Goal: Information Seeking & Learning: Check status

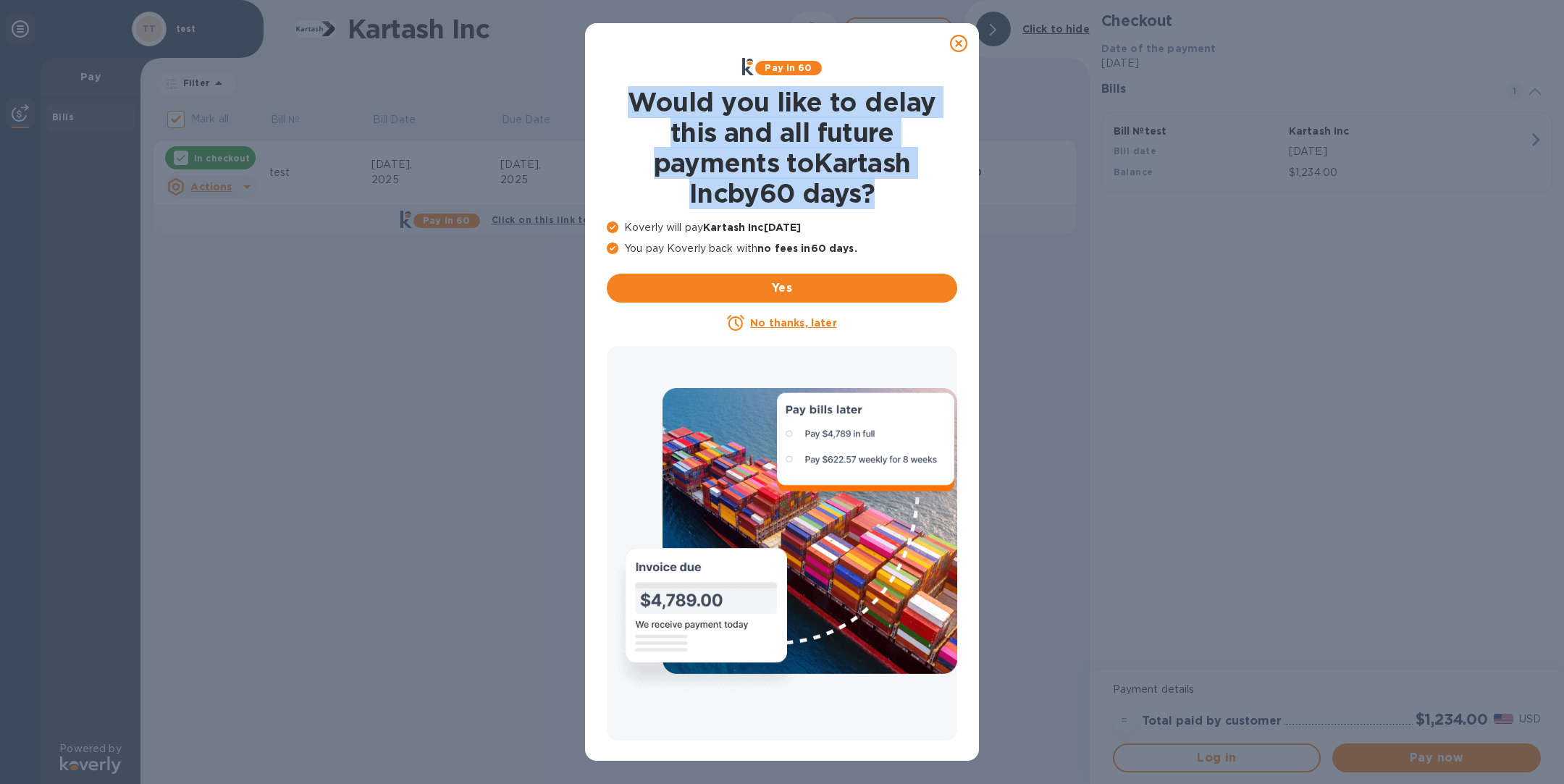
drag, startPoint x: 614, startPoint y: 99, endPoint x: 864, endPoint y: 211, distance: 273.9
click at [864, 212] on div "Would you like to delay this and all future payments to Kartash Inc by 60 days ?" at bounding box center [782, 148] width 362 height 133
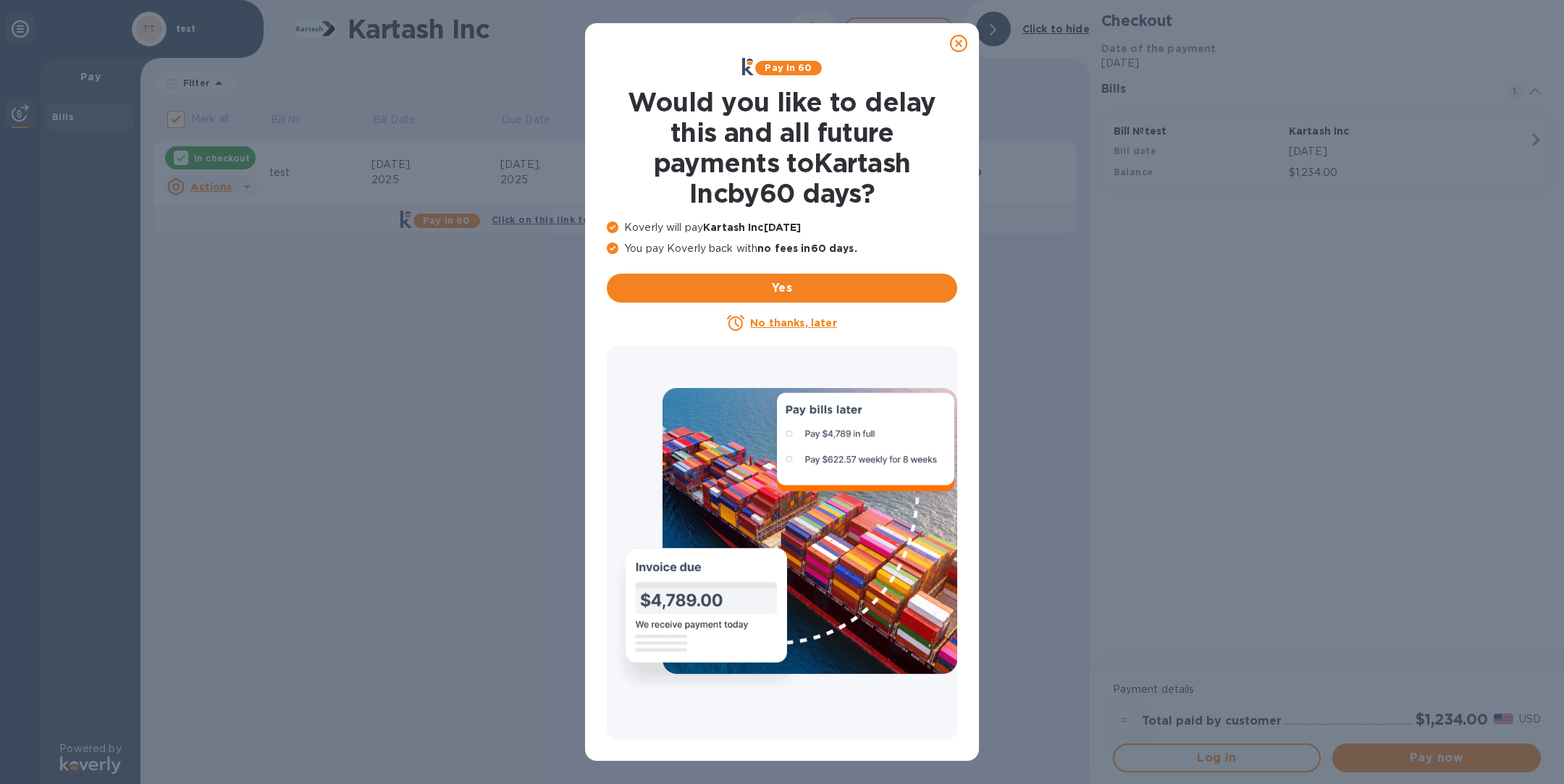
click at [963, 44] on icon at bounding box center [959, 44] width 18 height 18
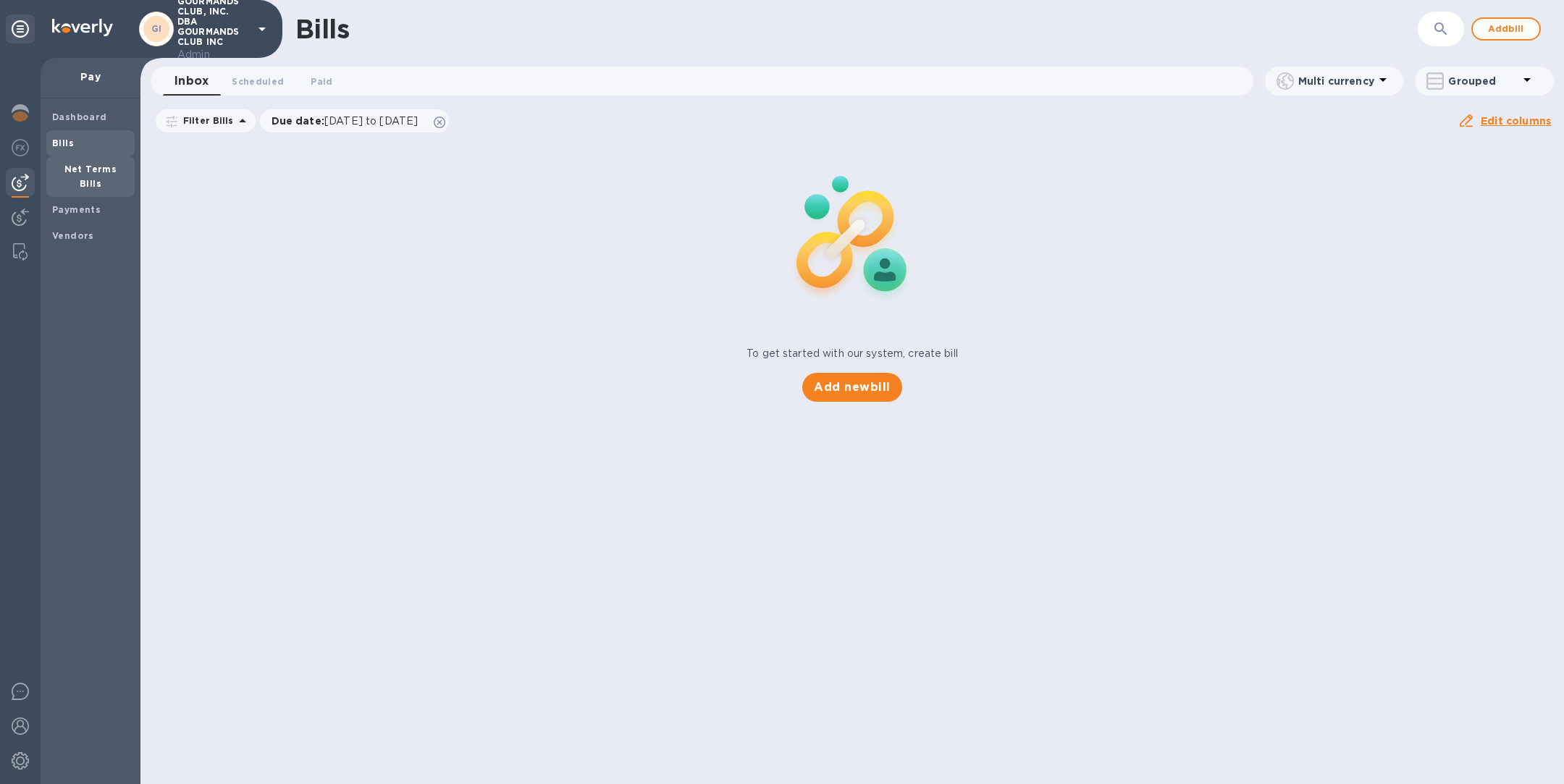
click at [68, 165] on b "Net Terms Bills" at bounding box center [90, 176] width 53 height 25
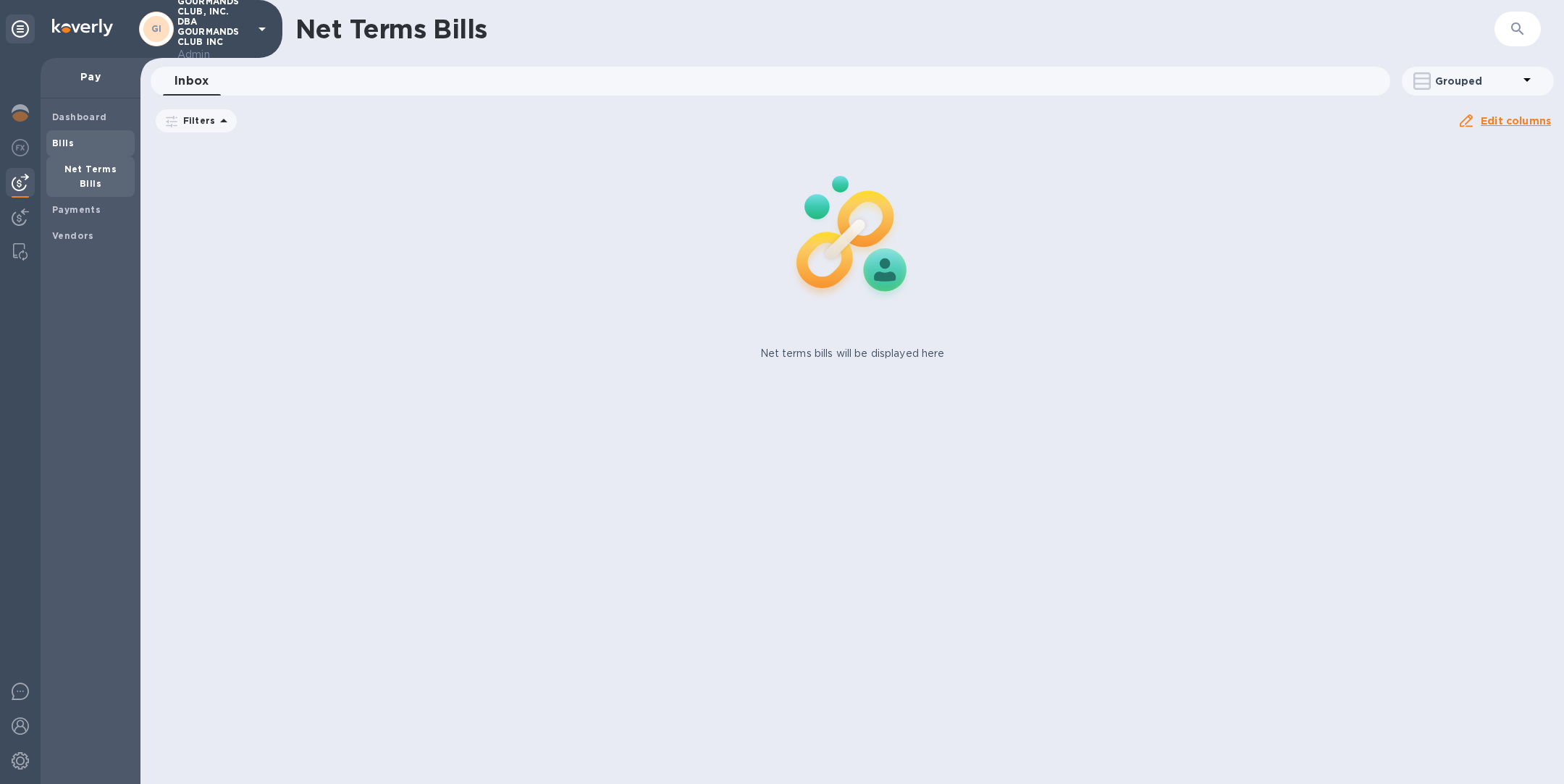
click at [66, 138] on b "Bills" at bounding box center [63, 143] width 21 height 11
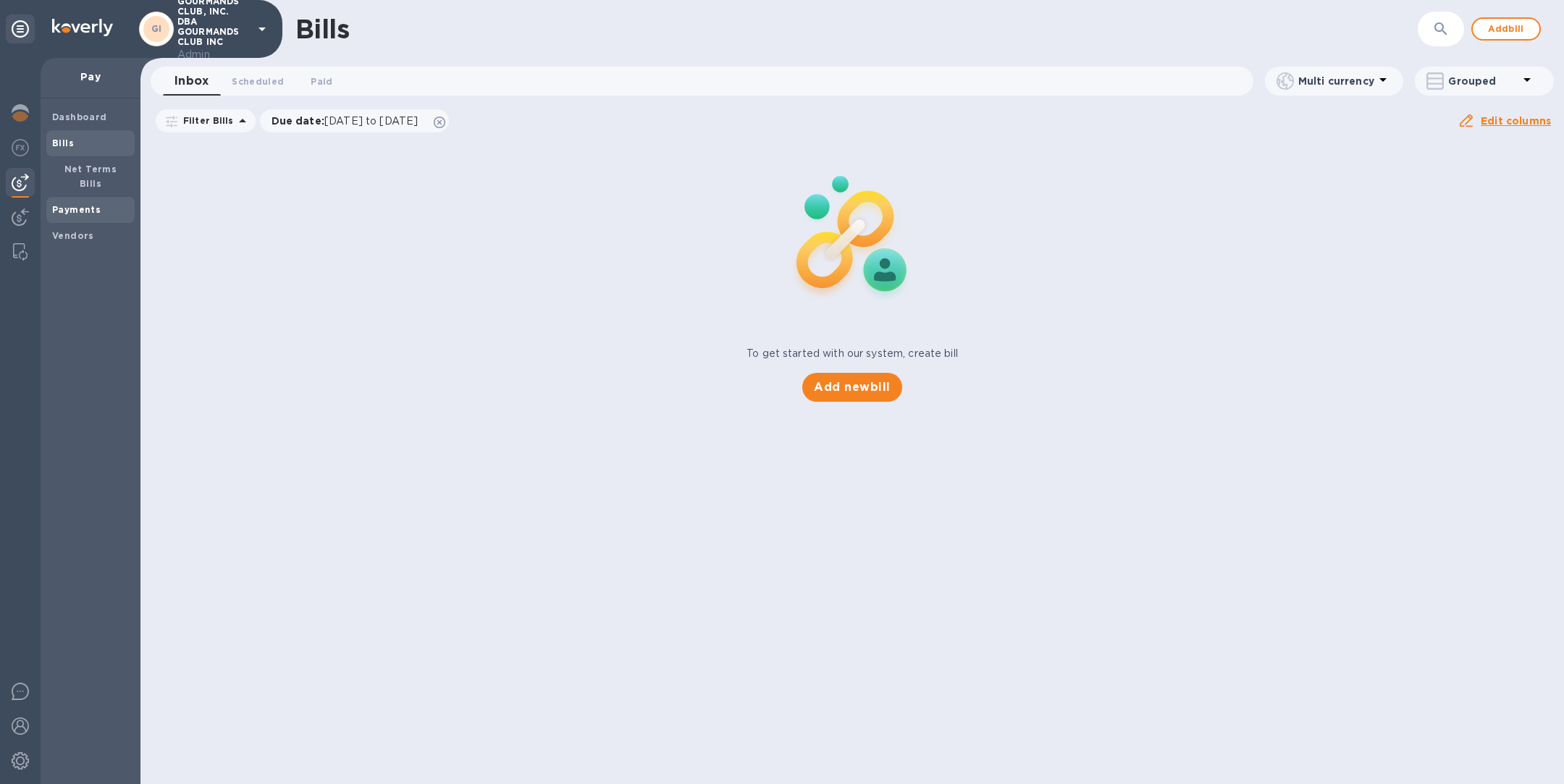
click at [82, 204] on b "Payments" at bounding box center [77, 209] width 48 height 11
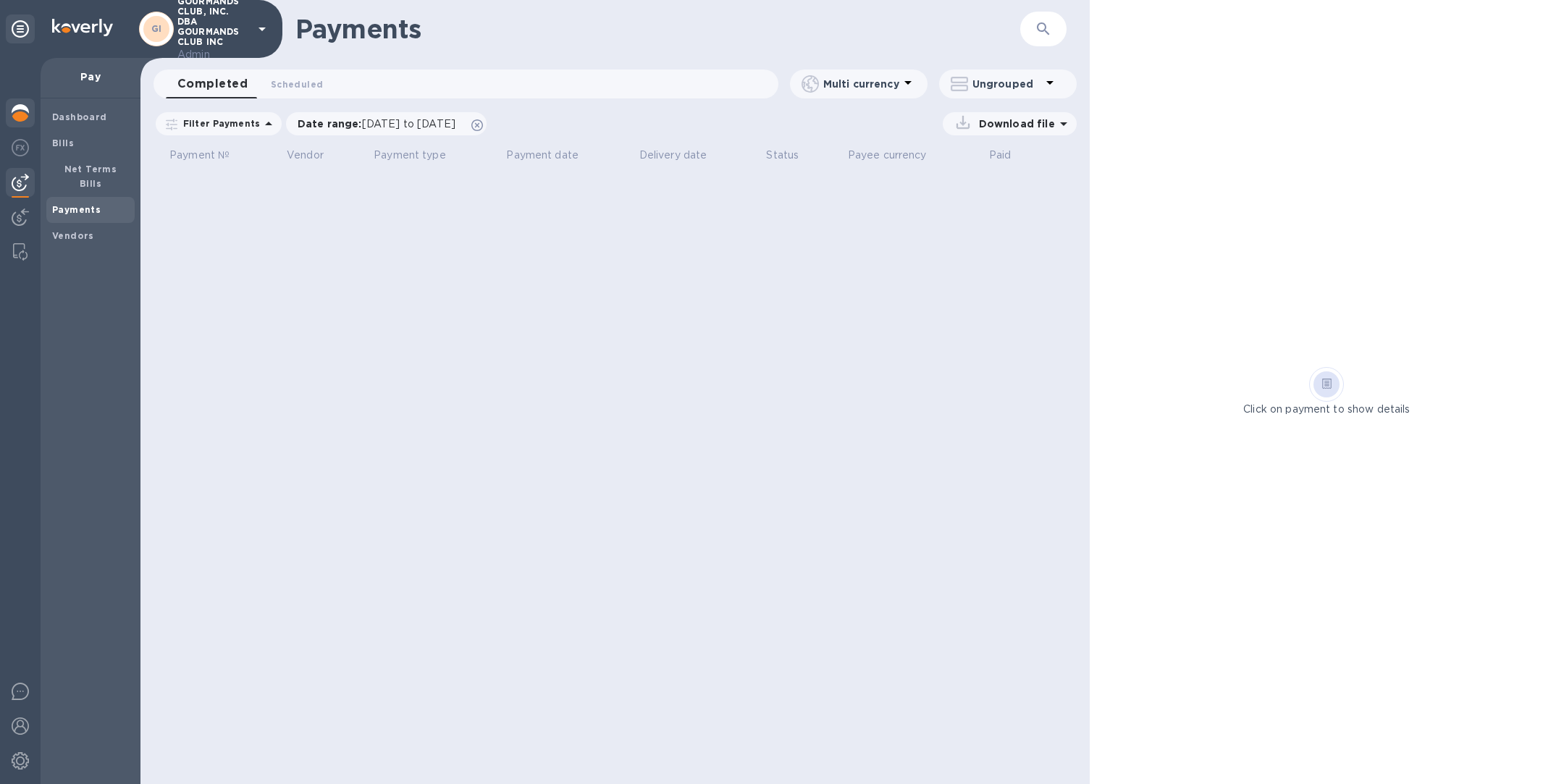
click at [21, 116] on img at bounding box center [20, 113] width 18 height 18
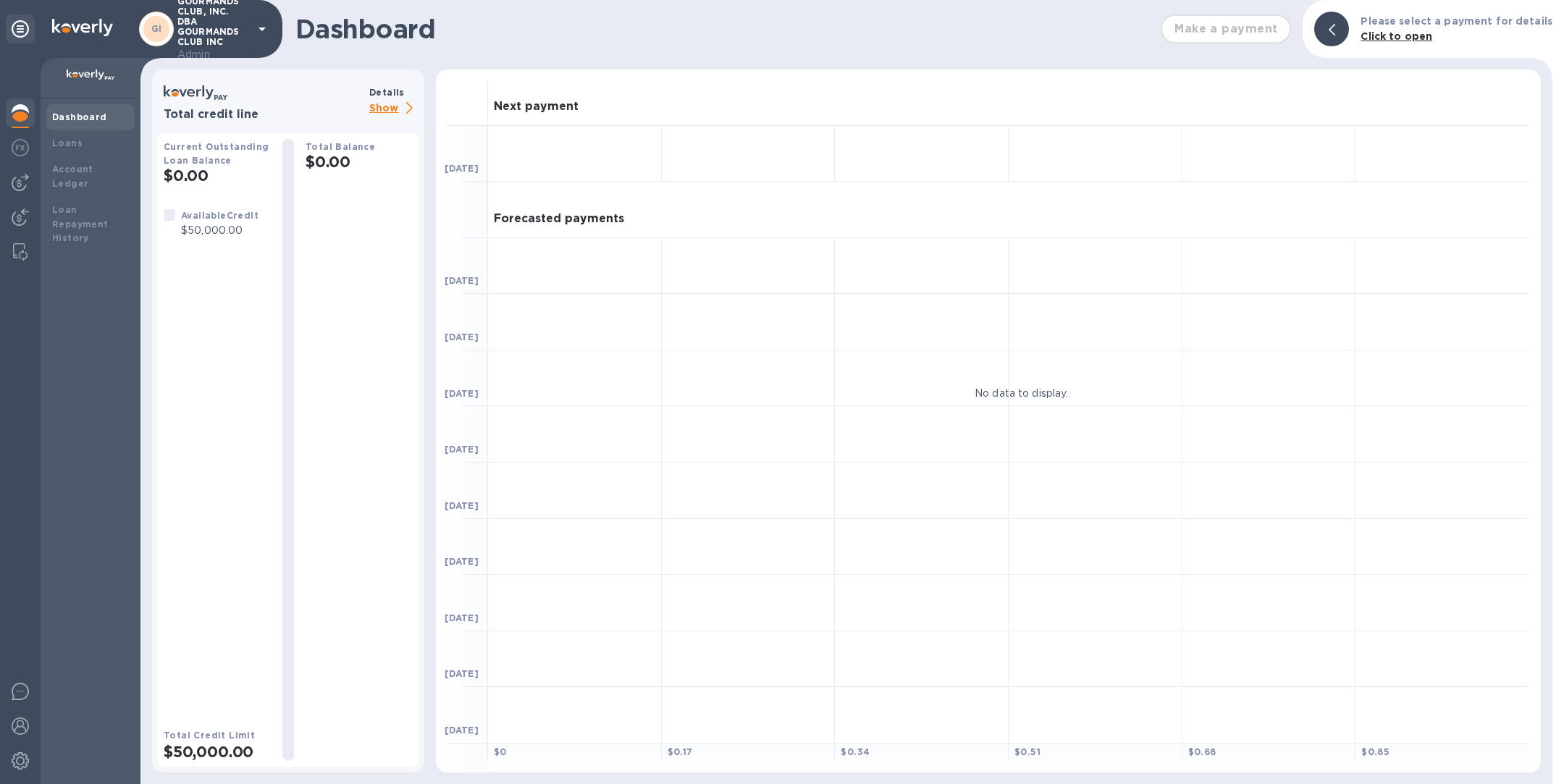
click at [393, 102] on p "Show" at bounding box center [393, 109] width 49 height 18
click at [393, 106] on p "Show" at bounding box center [393, 109] width 49 height 18
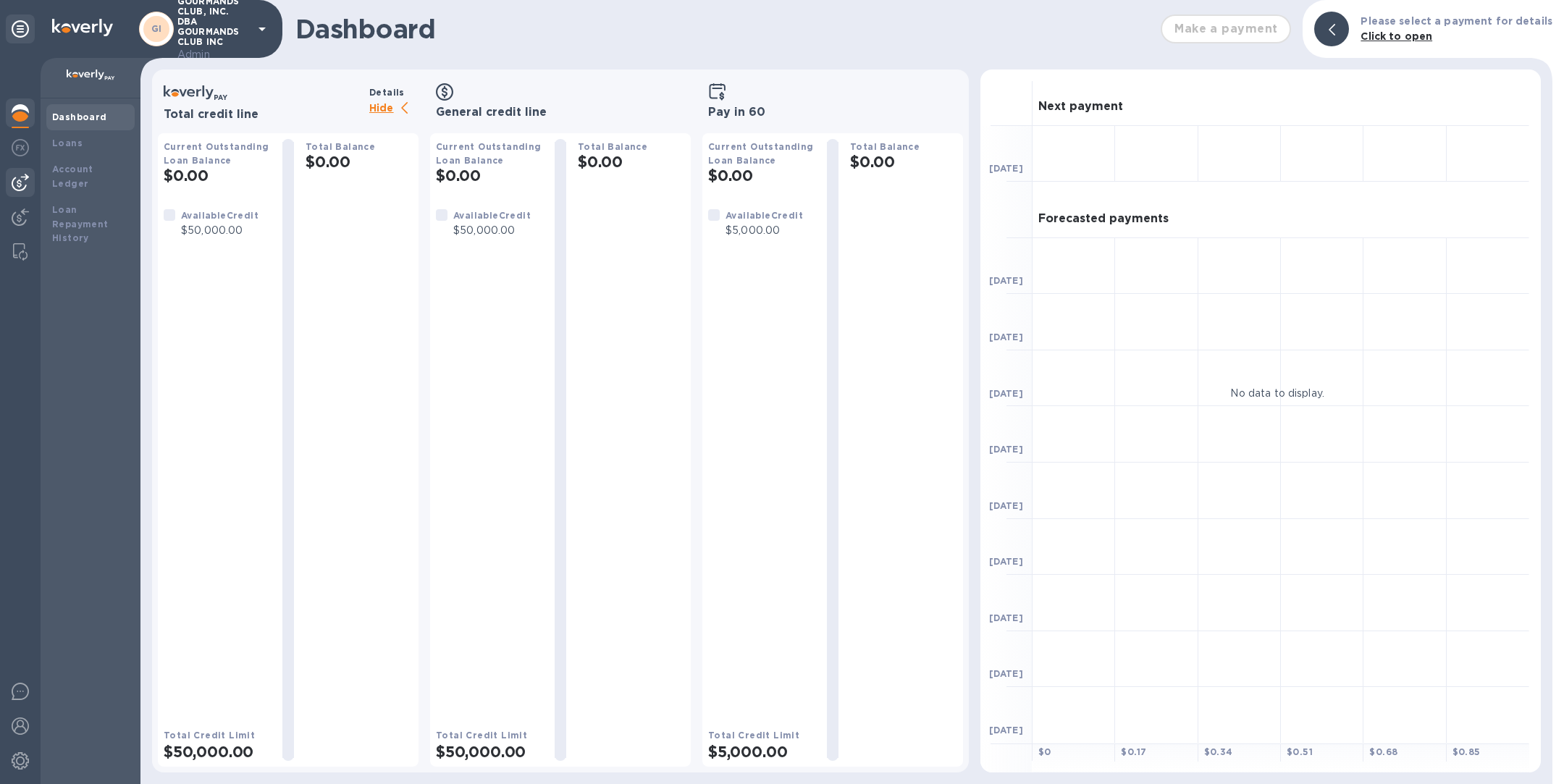
click at [16, 187] on img at bounding box center [20, 182] width 18 height 18
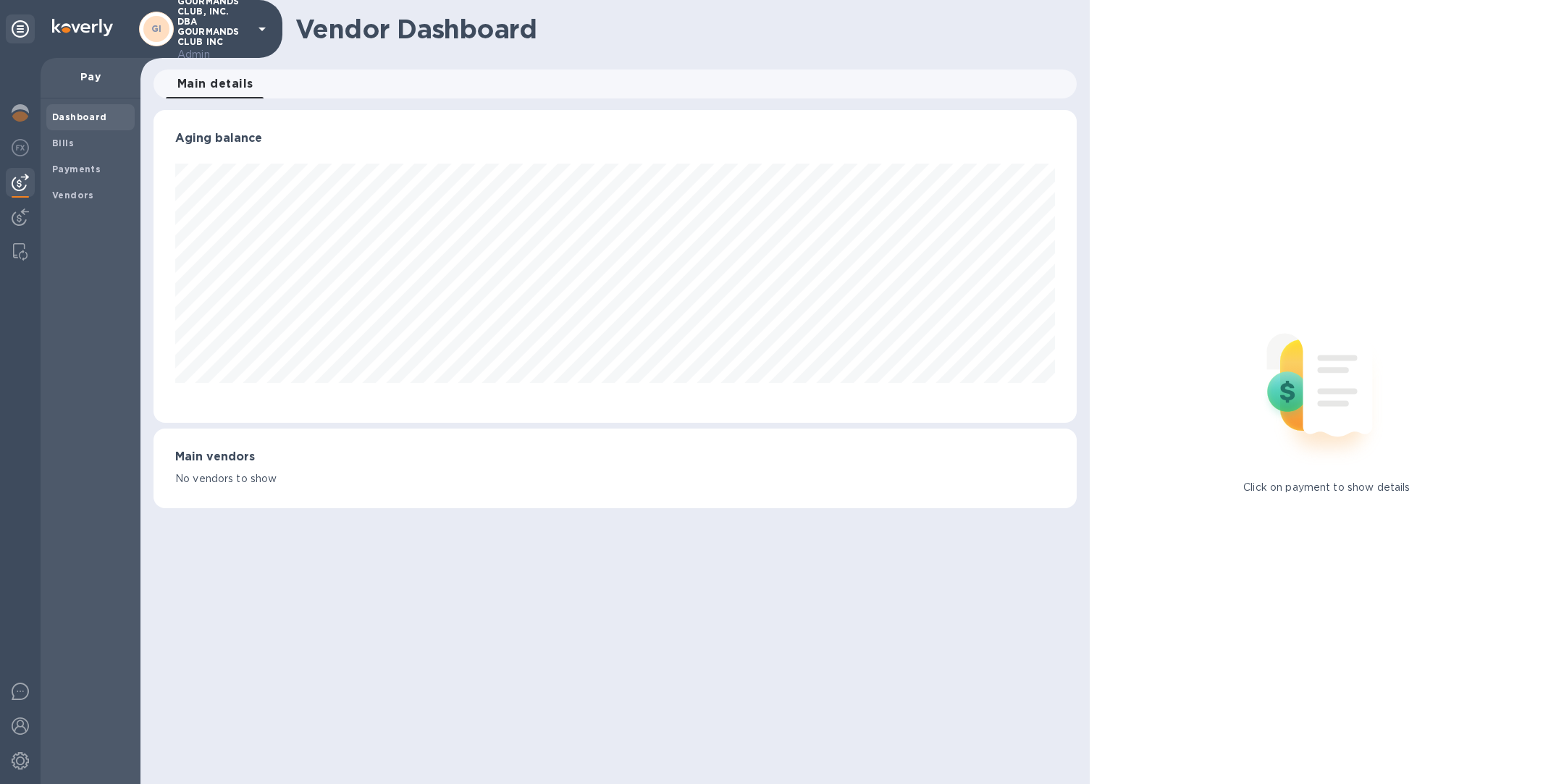
scroll to position [312, 922]
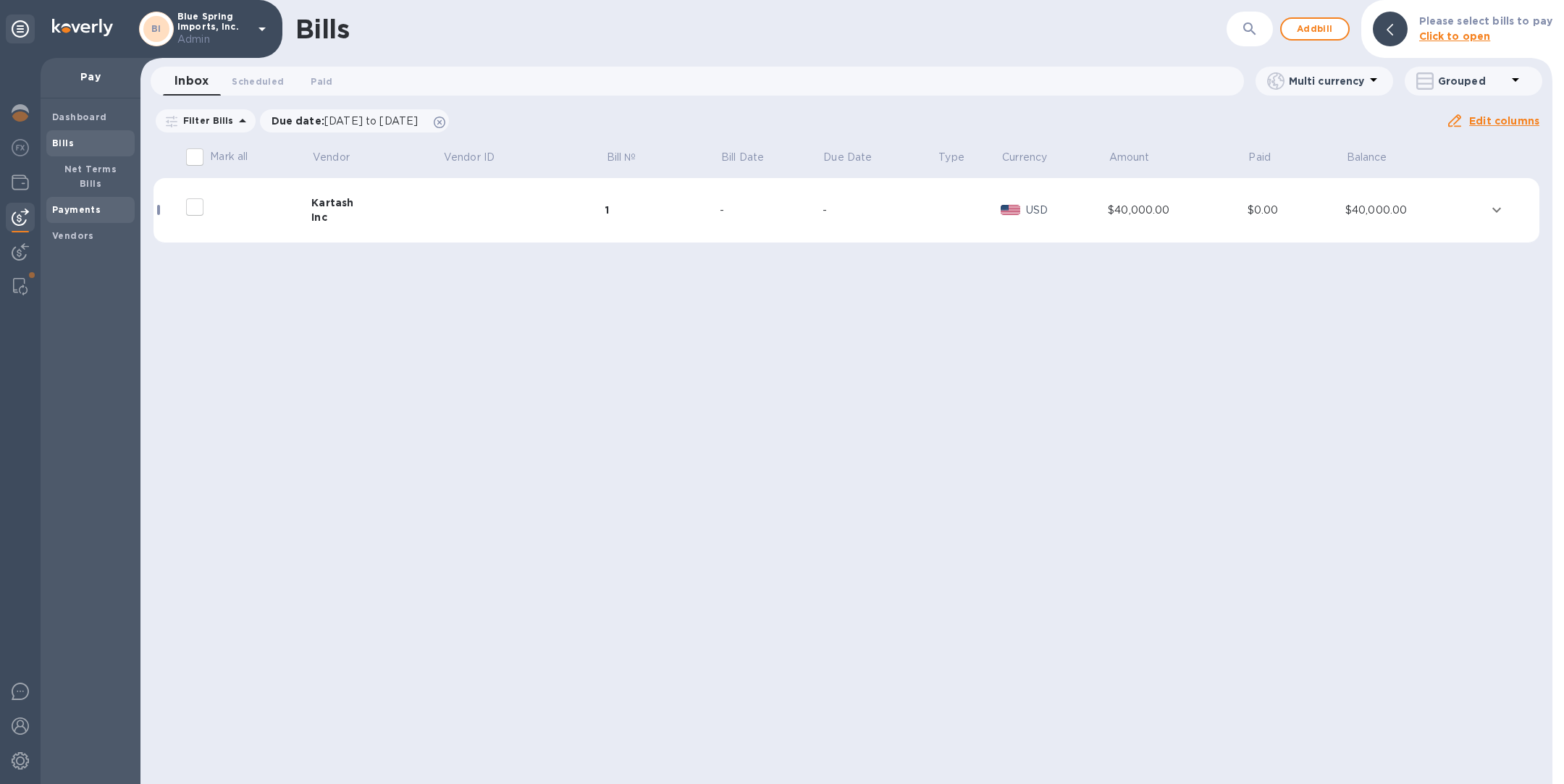
click at [95, 204] on b "Payments" at bounding box center [77, 209] width 48 height 11
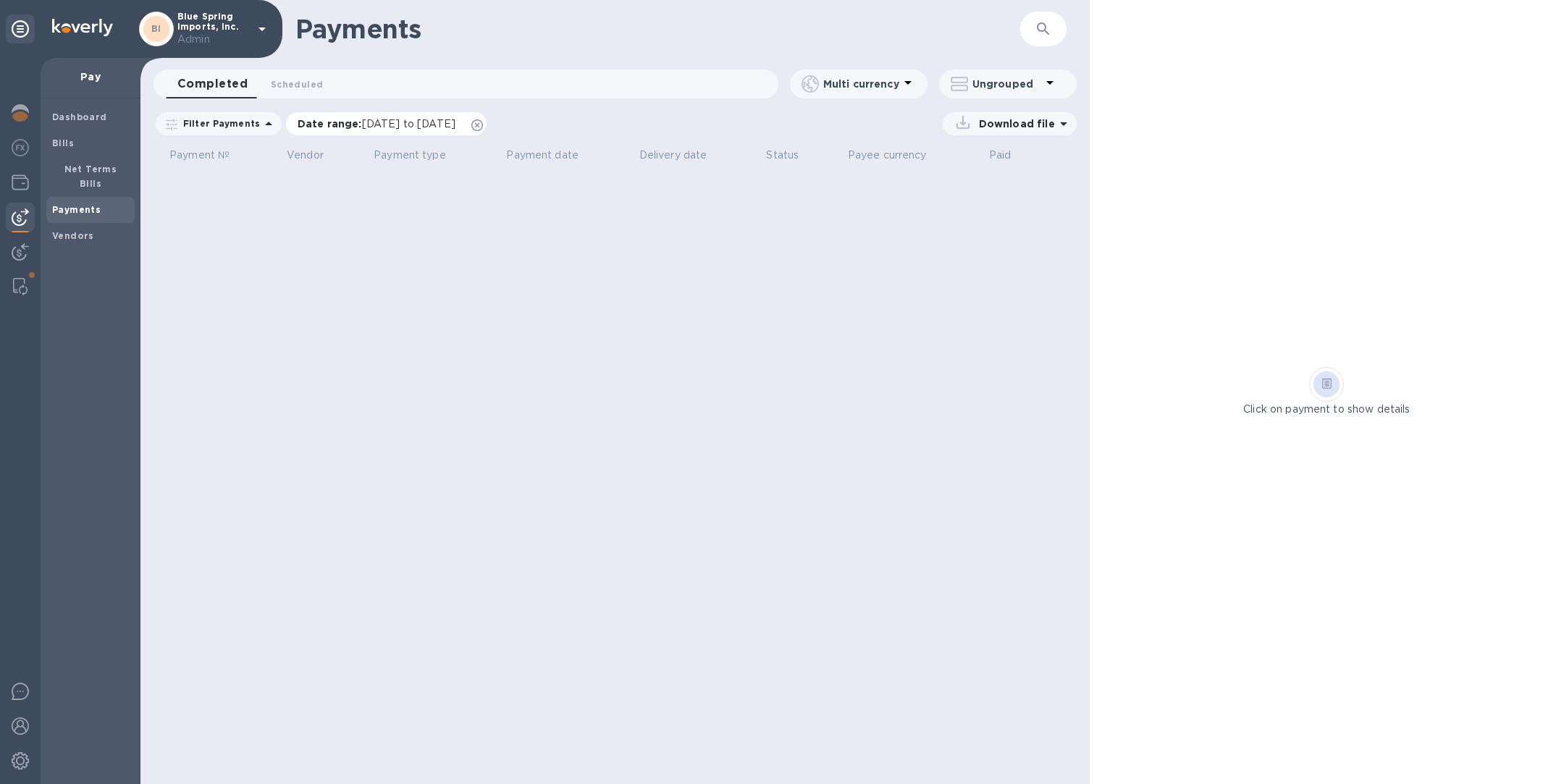
click at [483, 122] on icon at bounding box center [477, 125] width 12 height 12
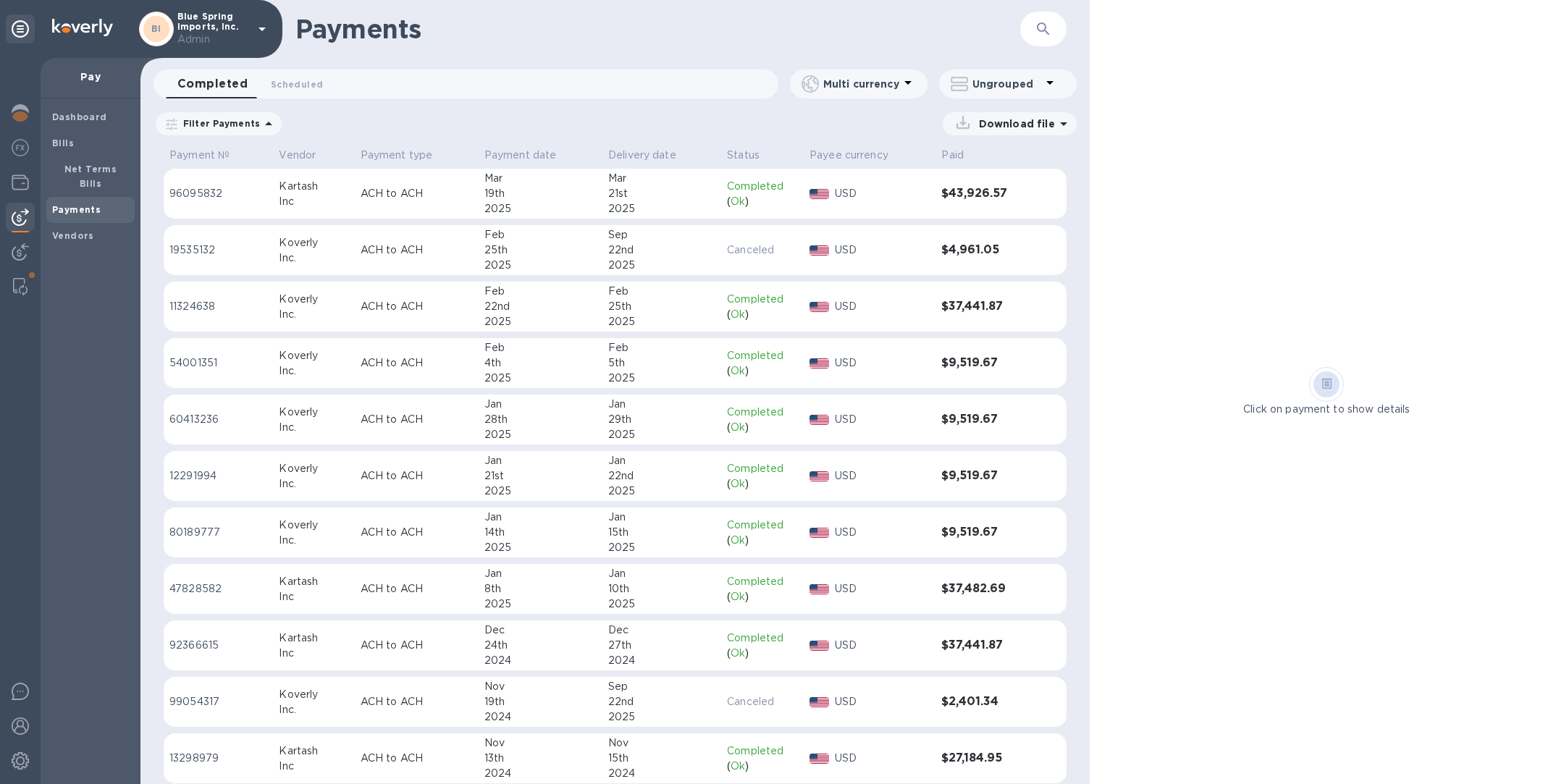
scroll to position [465, 0]
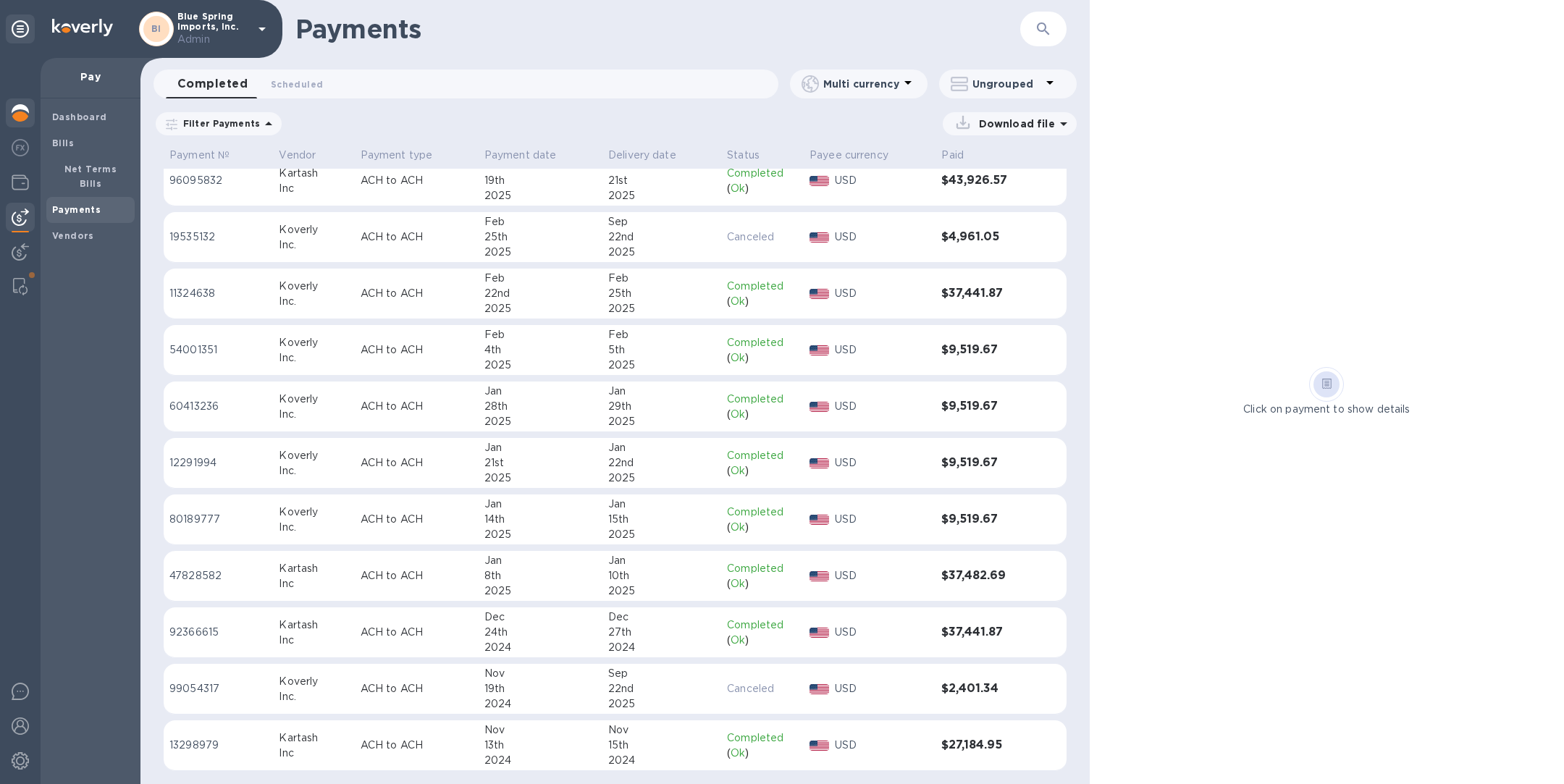
click at [21, 109] on img at bounding box center [20, 113] width 18 height 18
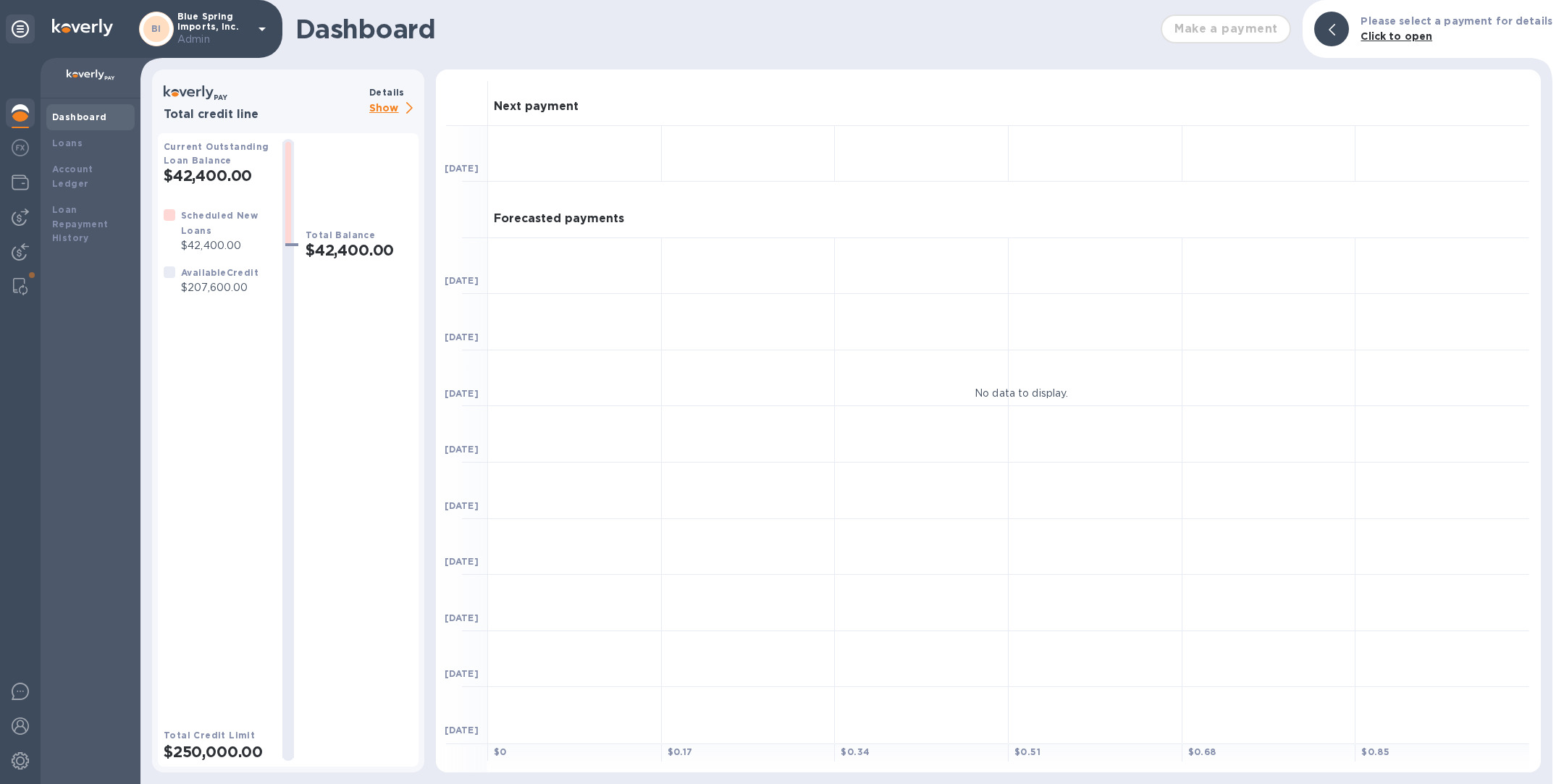
click at [396, 104] on p "Show" at bounding box center [393, 109] width 49 height 18
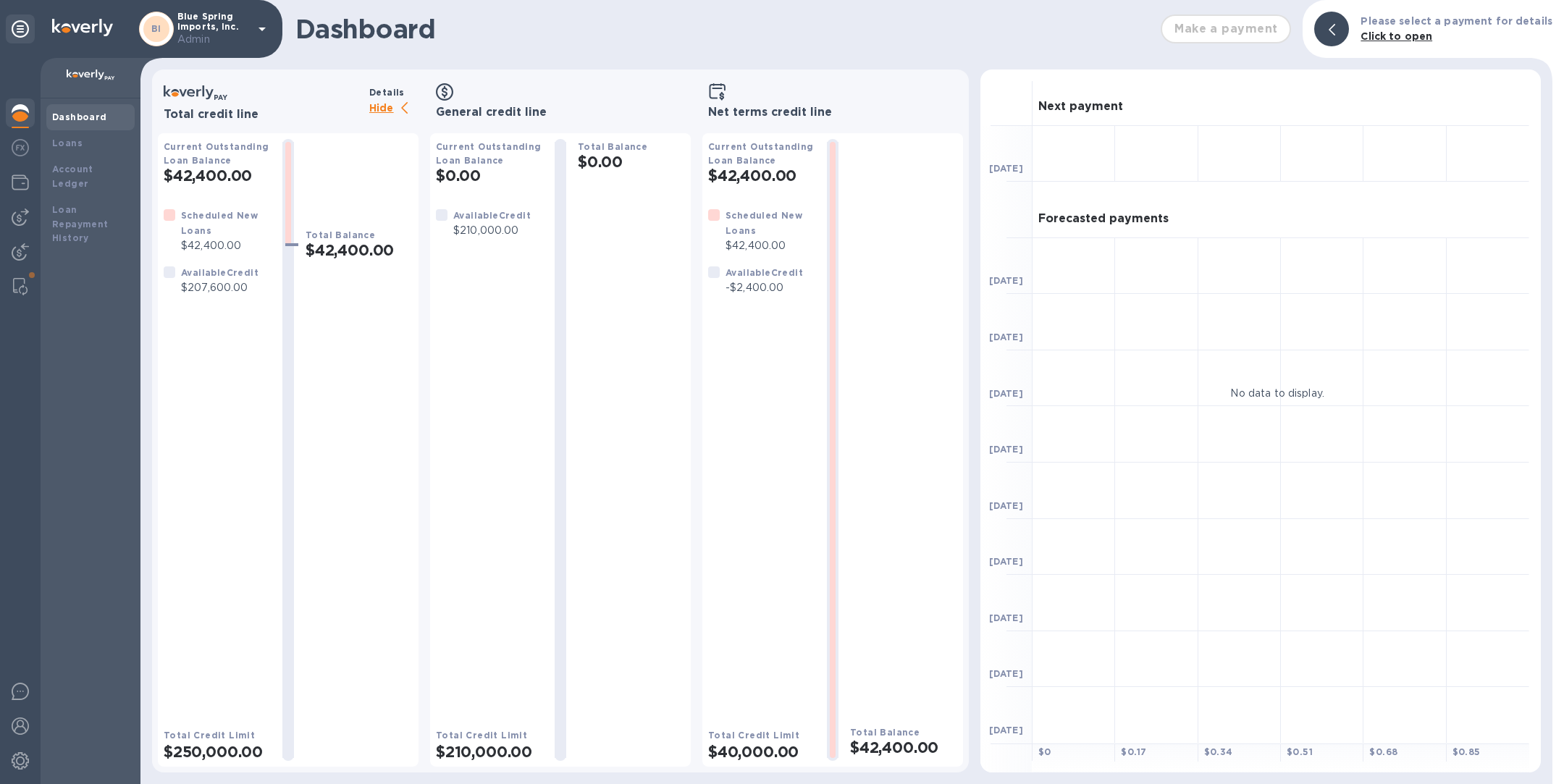
scroll to position [11, 0]
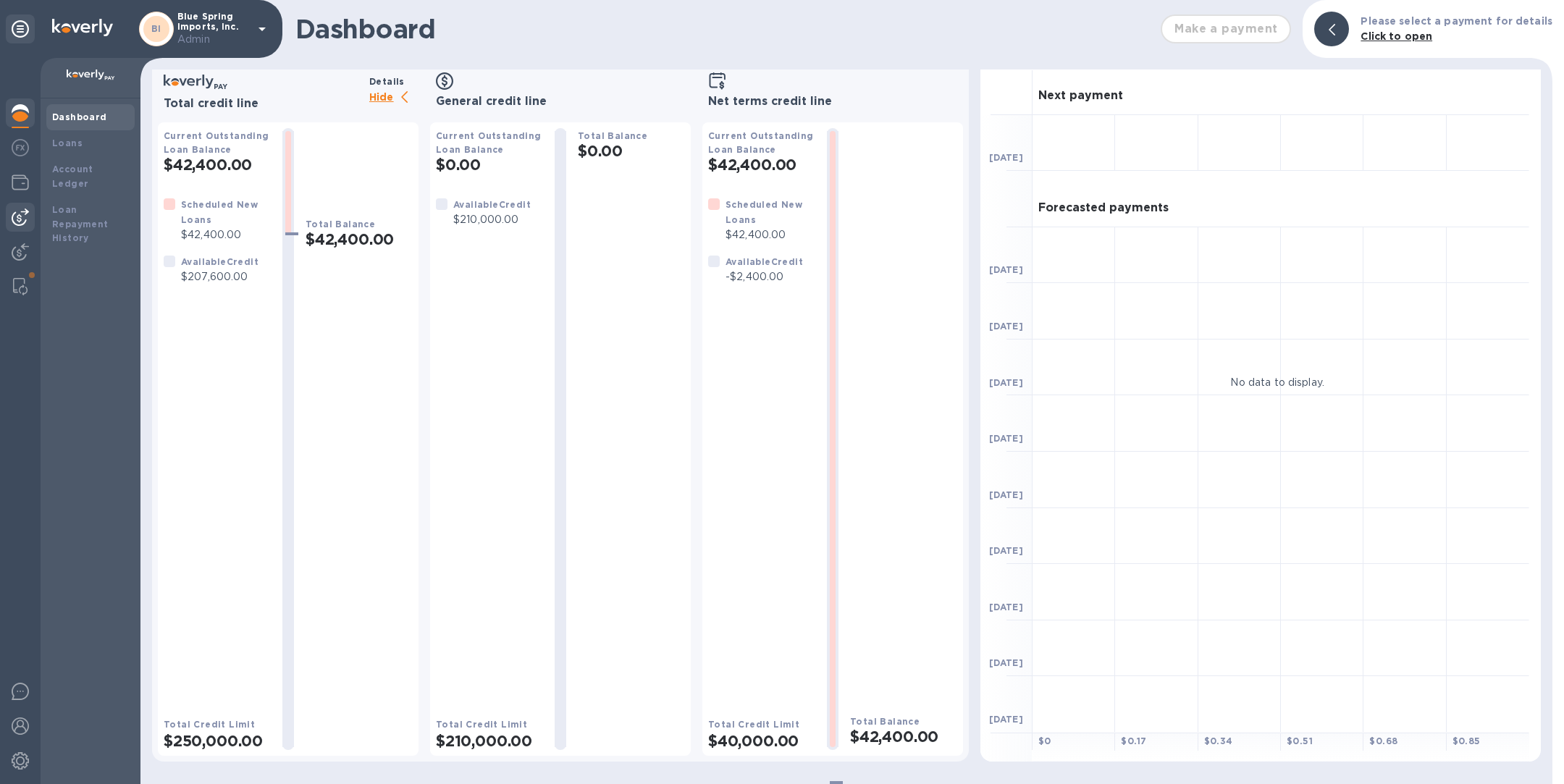
click at [18, 217] on img at bounding box center [20, 217] width 18 height 18
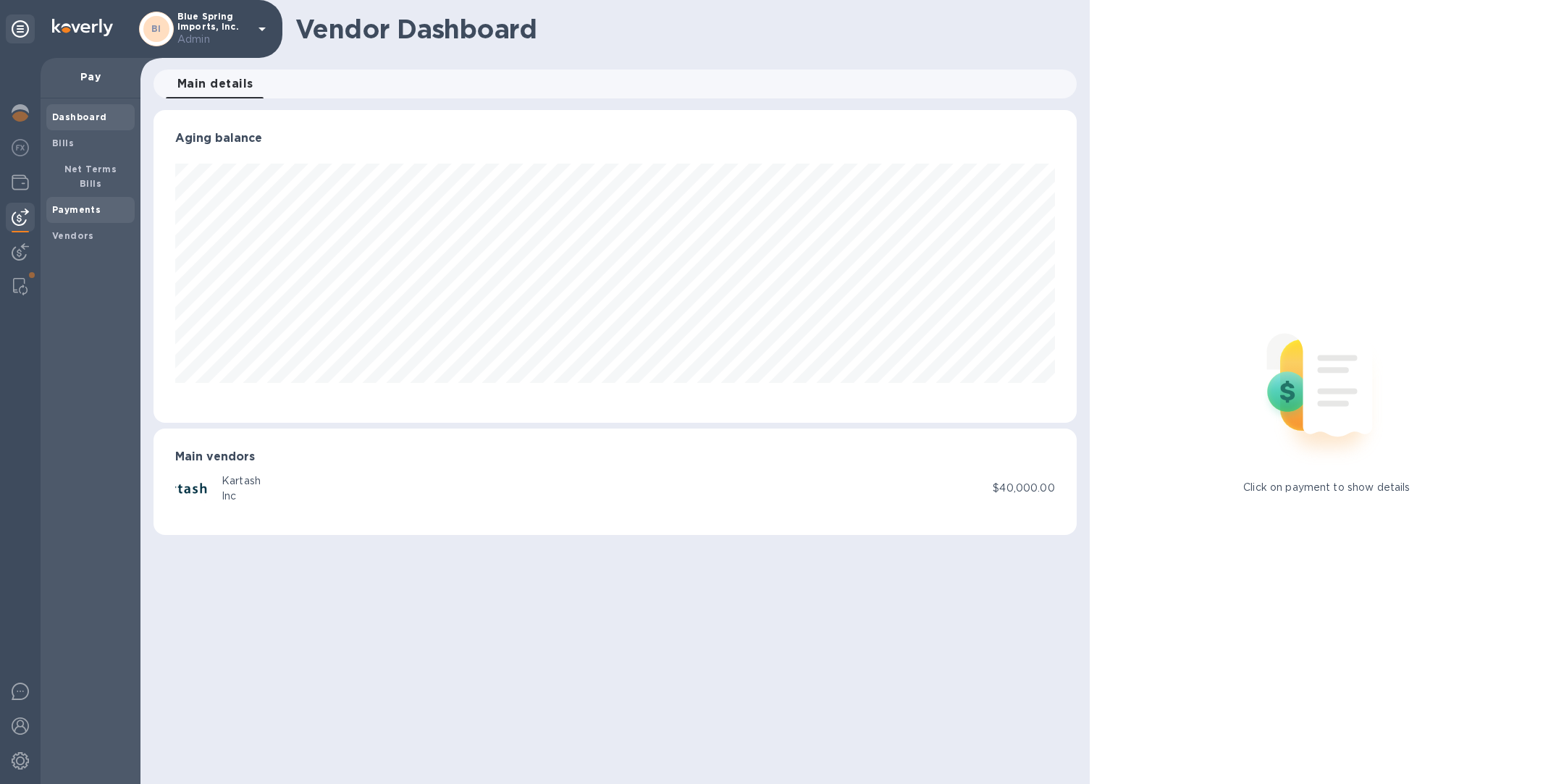
scroll to position [312, 922]
click at [95, 204] on b "Payments" at bounding box center [77, 209] width 48 height 11
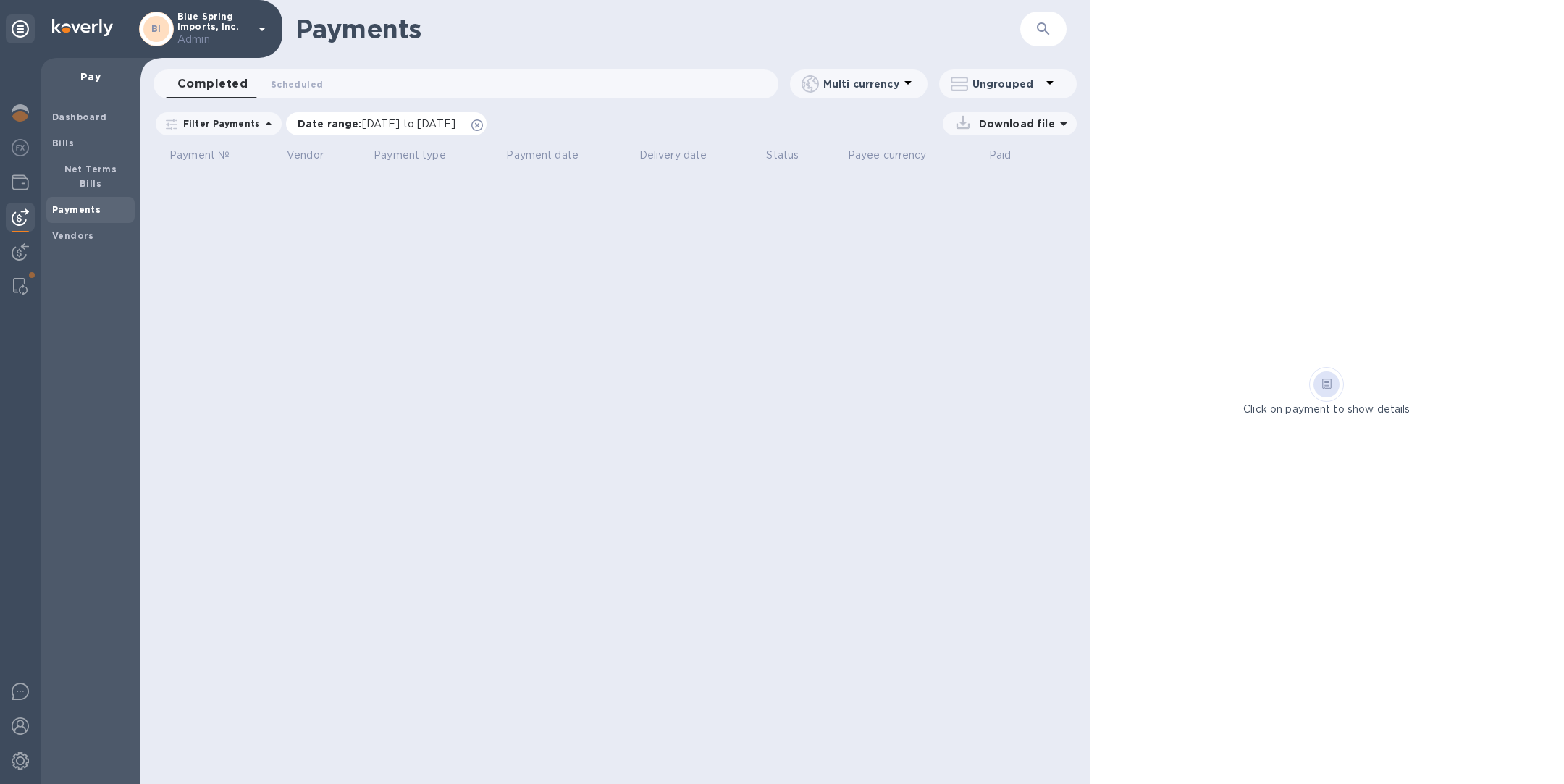
click at [483, 126] on icon at bounding box center [477, 125] width 12 height 12
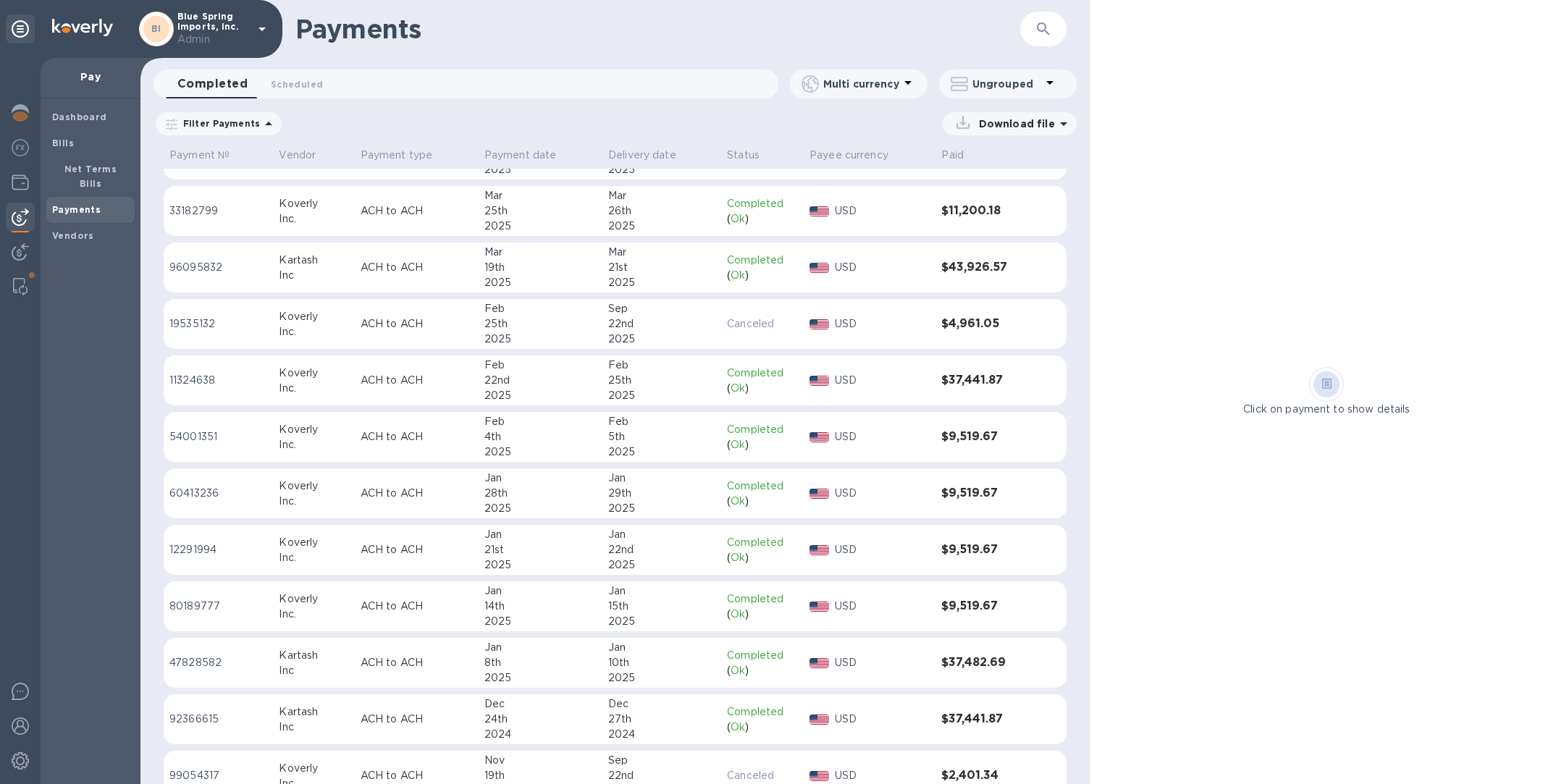
scroll to position [465, 0]
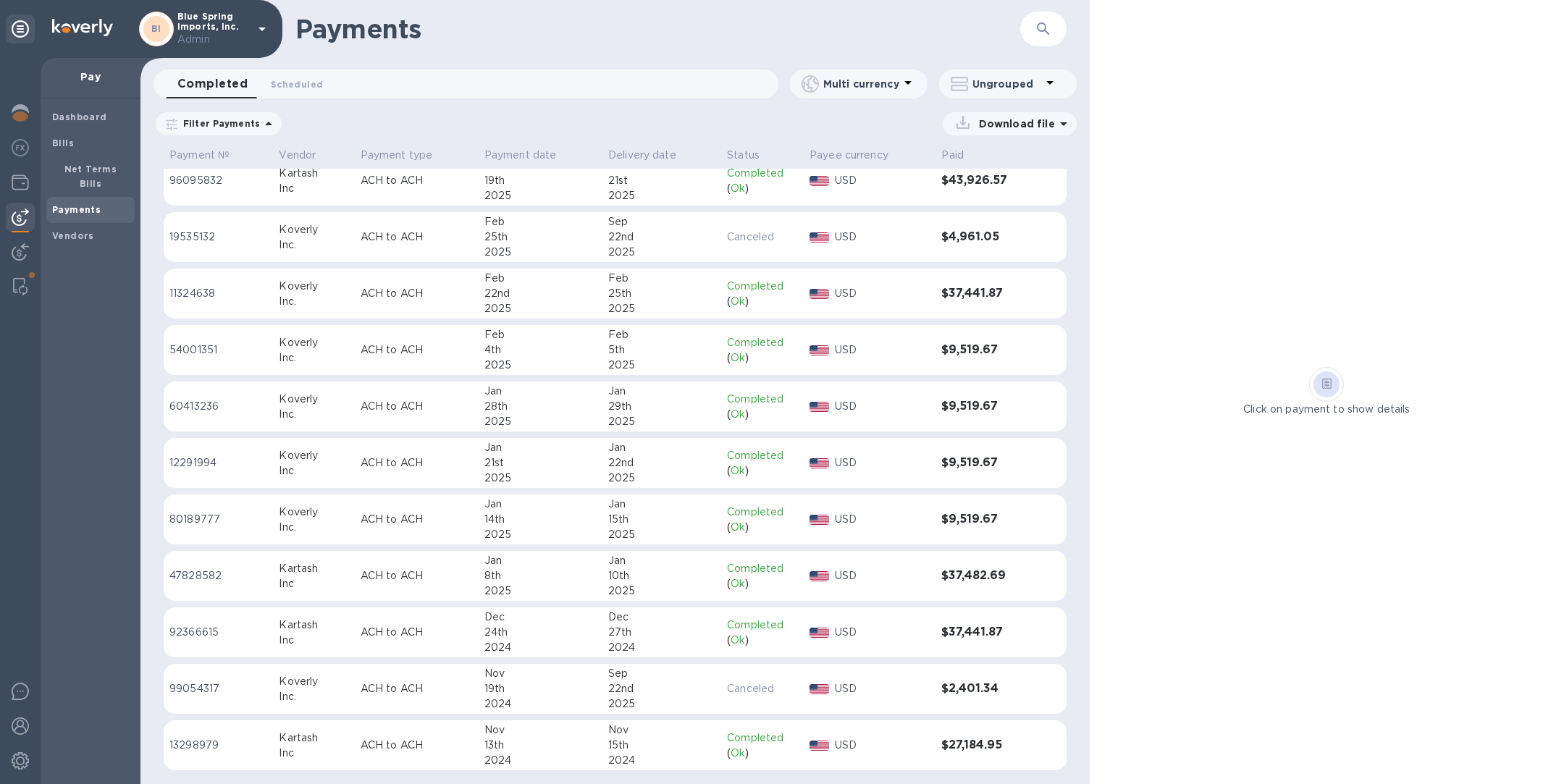
click at [346, 638] on div "Inc" at bounding box center [313, 640] width 69 height 15
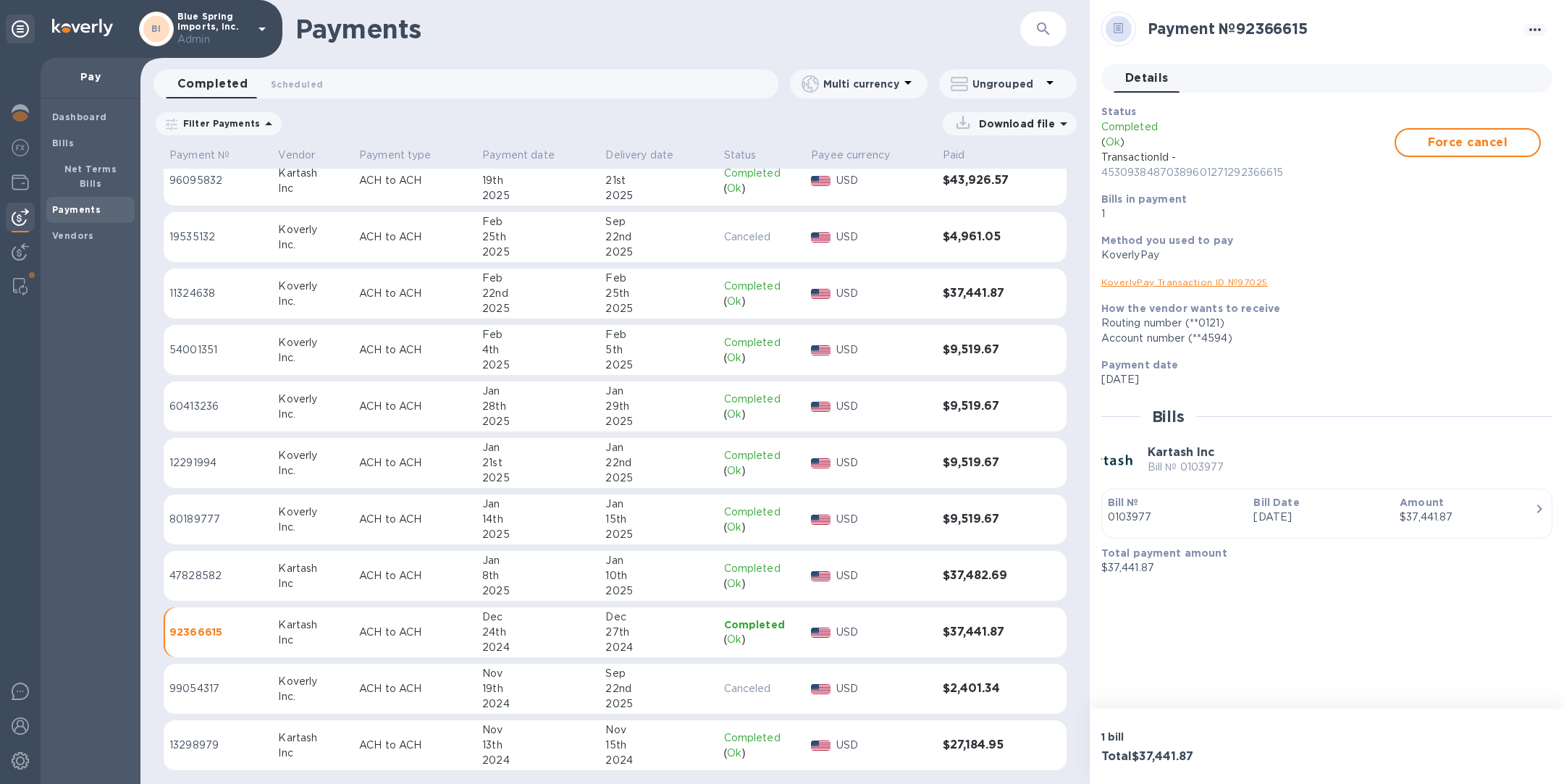
click at [359, 570] on p "ACH to ACH" at bounding box center [414, 576] width 111 height 15
click at [353, 515] on td "ACH to ACH" at bounding box center [415, 520] width 123 height 51
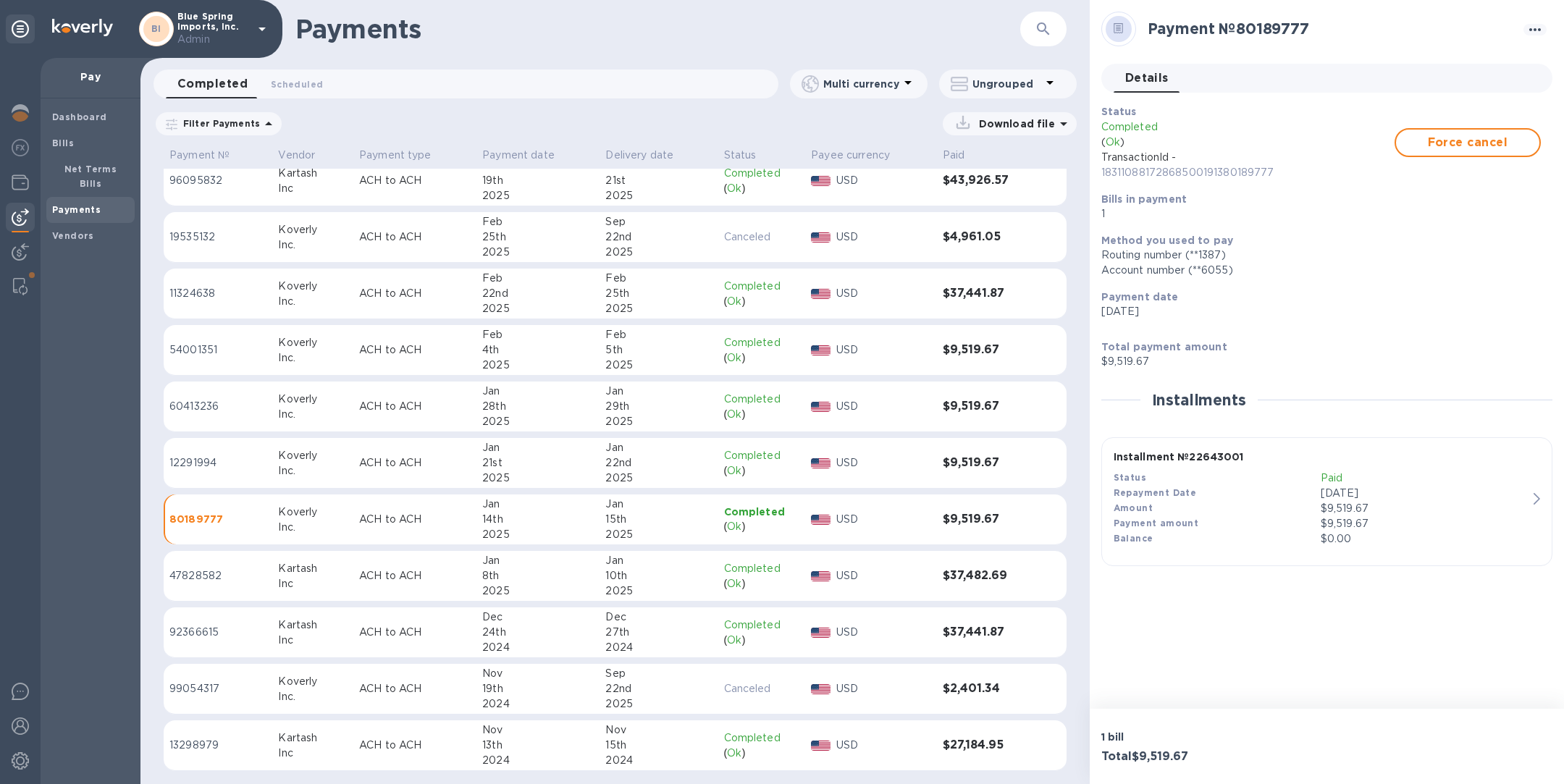
click at [352, 457] on td "Koverly Inc." at bounding box center [312, 463] width 81 height 51
click at [14, 117] on img at bounding box center [20, 113] width 18 height 18
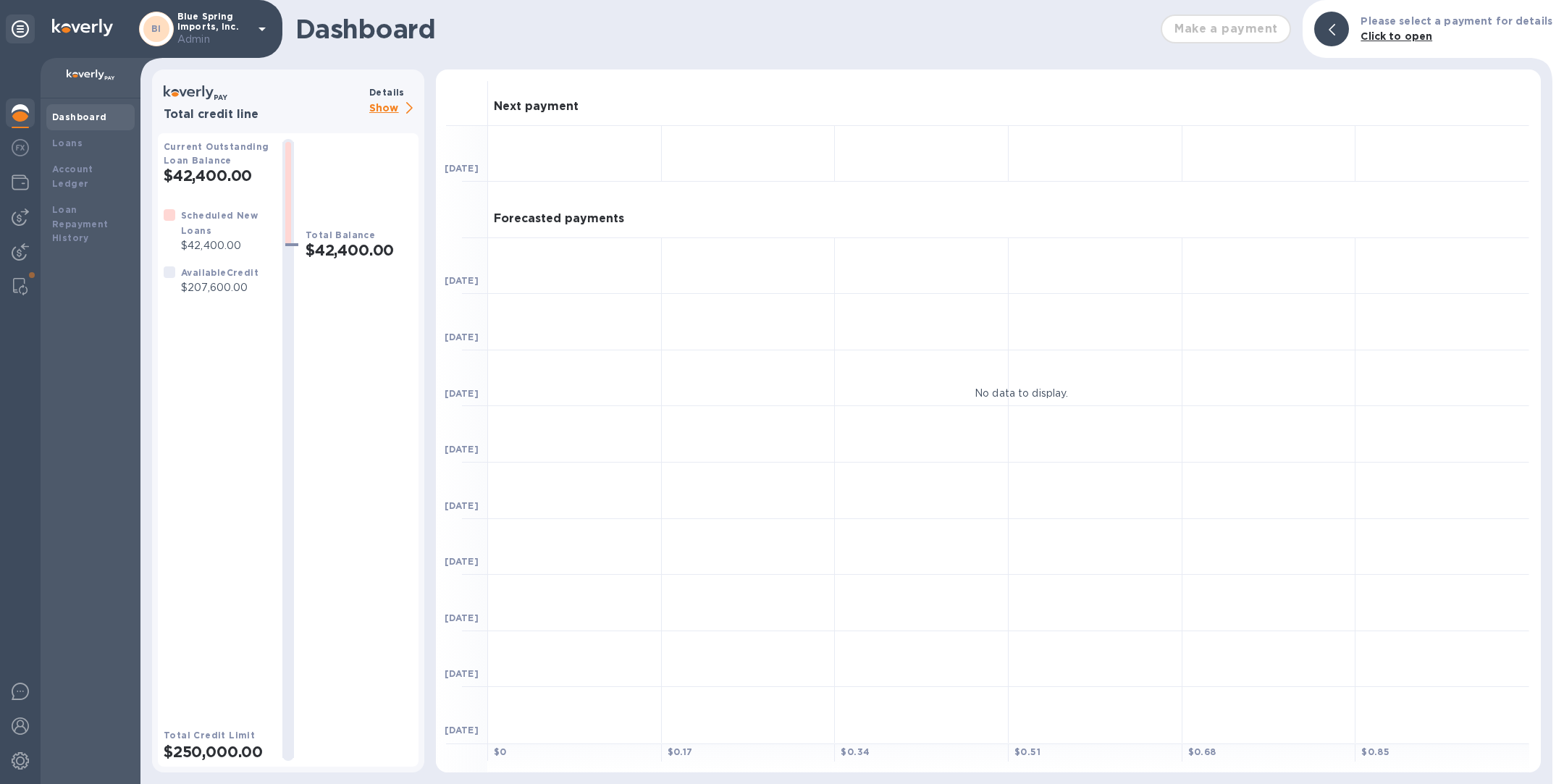
click at [401, 109] on p "Show" at bounding box center [393, 109] width 49 height 18
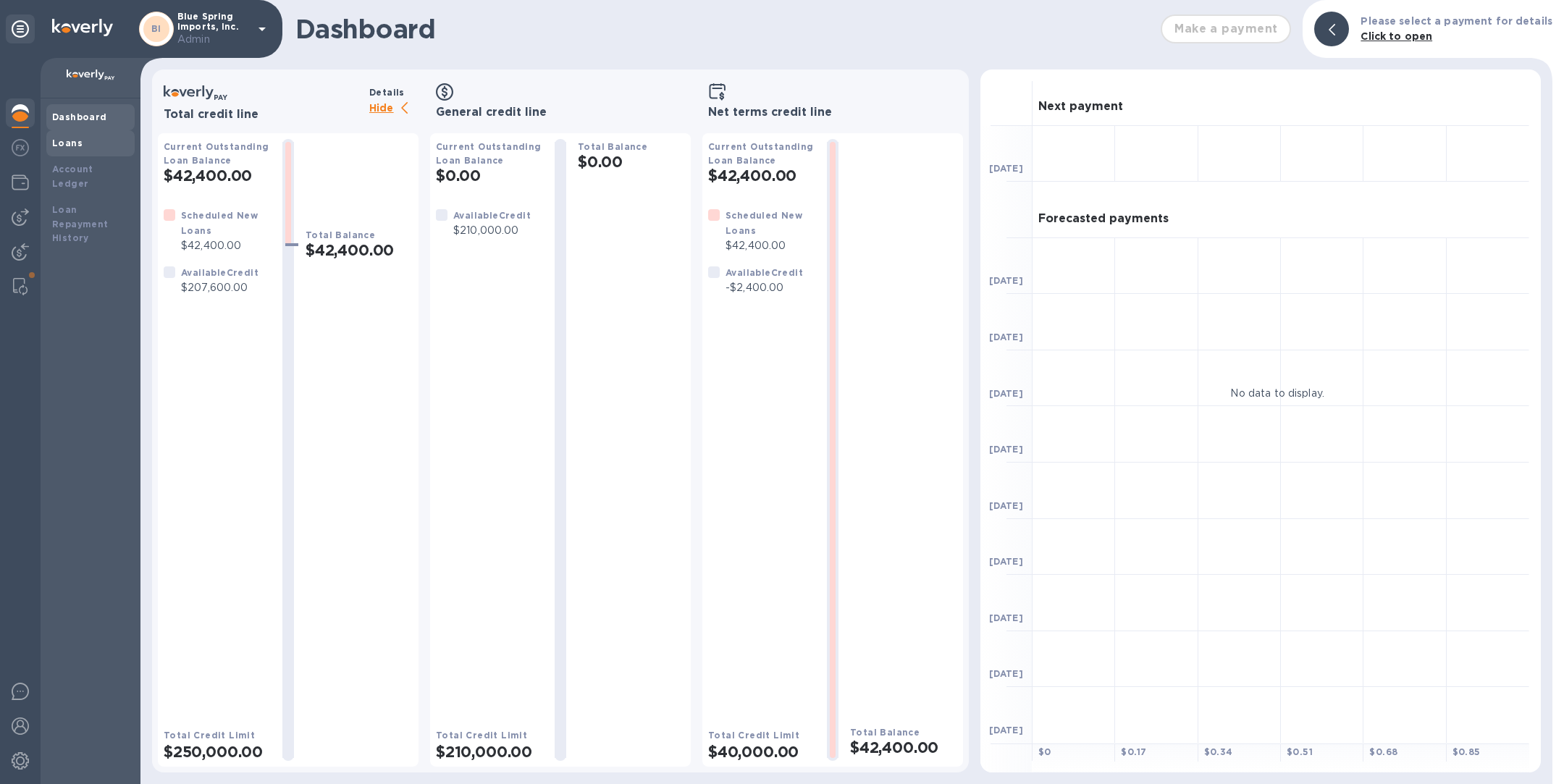
click at [81, 143] on div "Loans" at bounding box center [91, 143] width 77 height 14
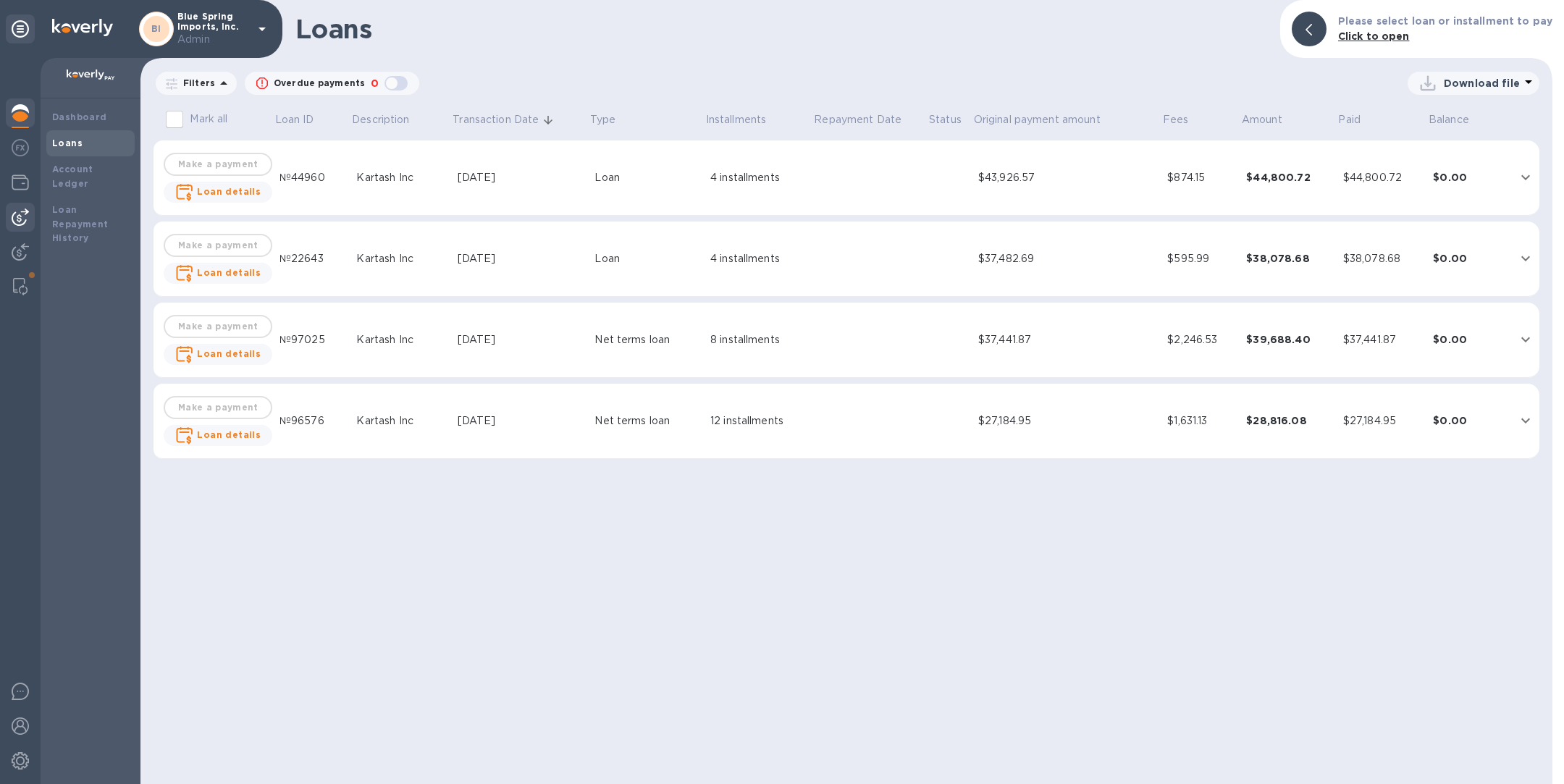
click at [24, 218] on img at bounding box center [20, 217] width 18 height 18
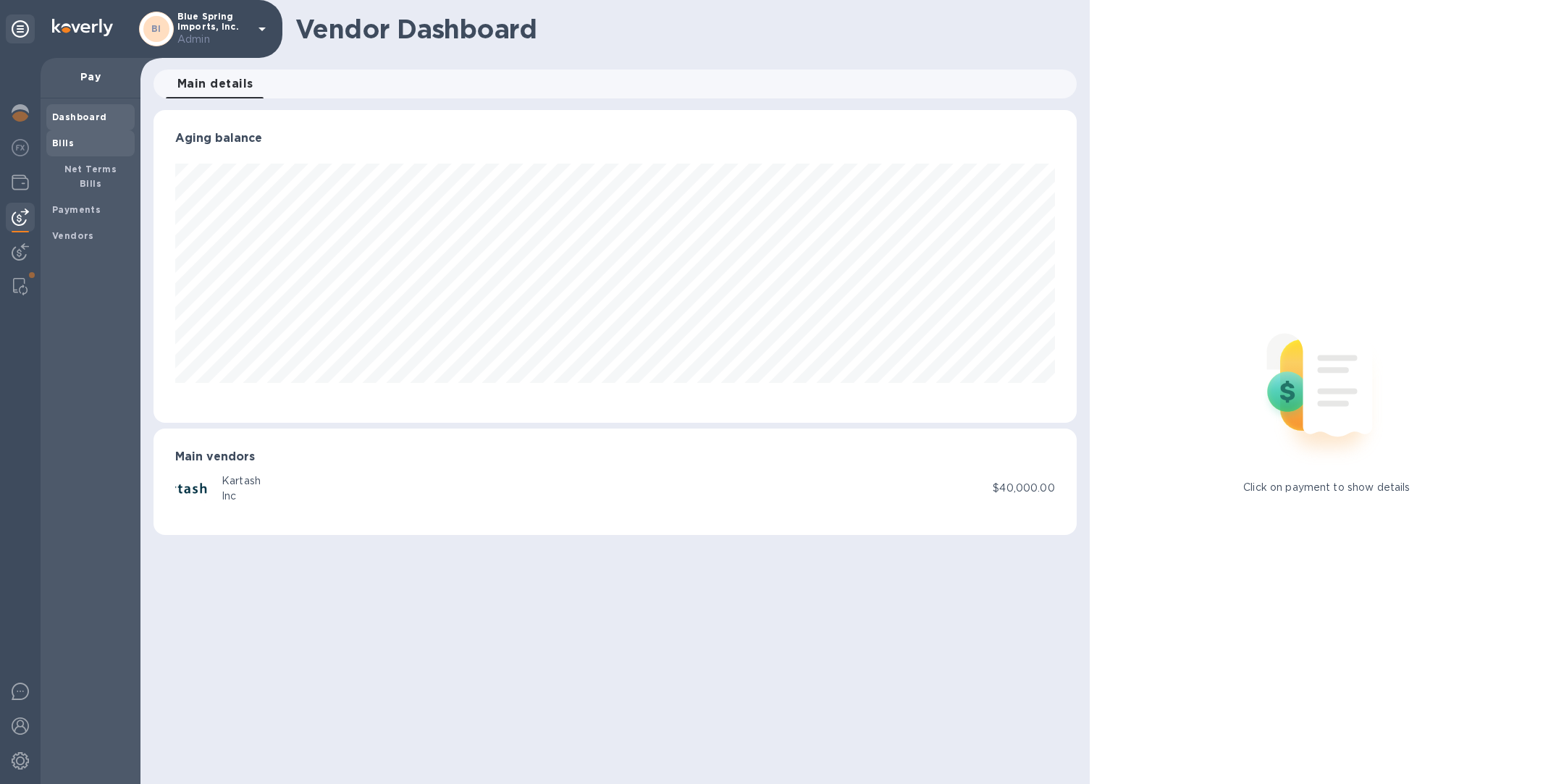
scroll to position [312, 922]
click at [73, 143] on span "Bills" at bounding box center [91, 143] width 77 height 14
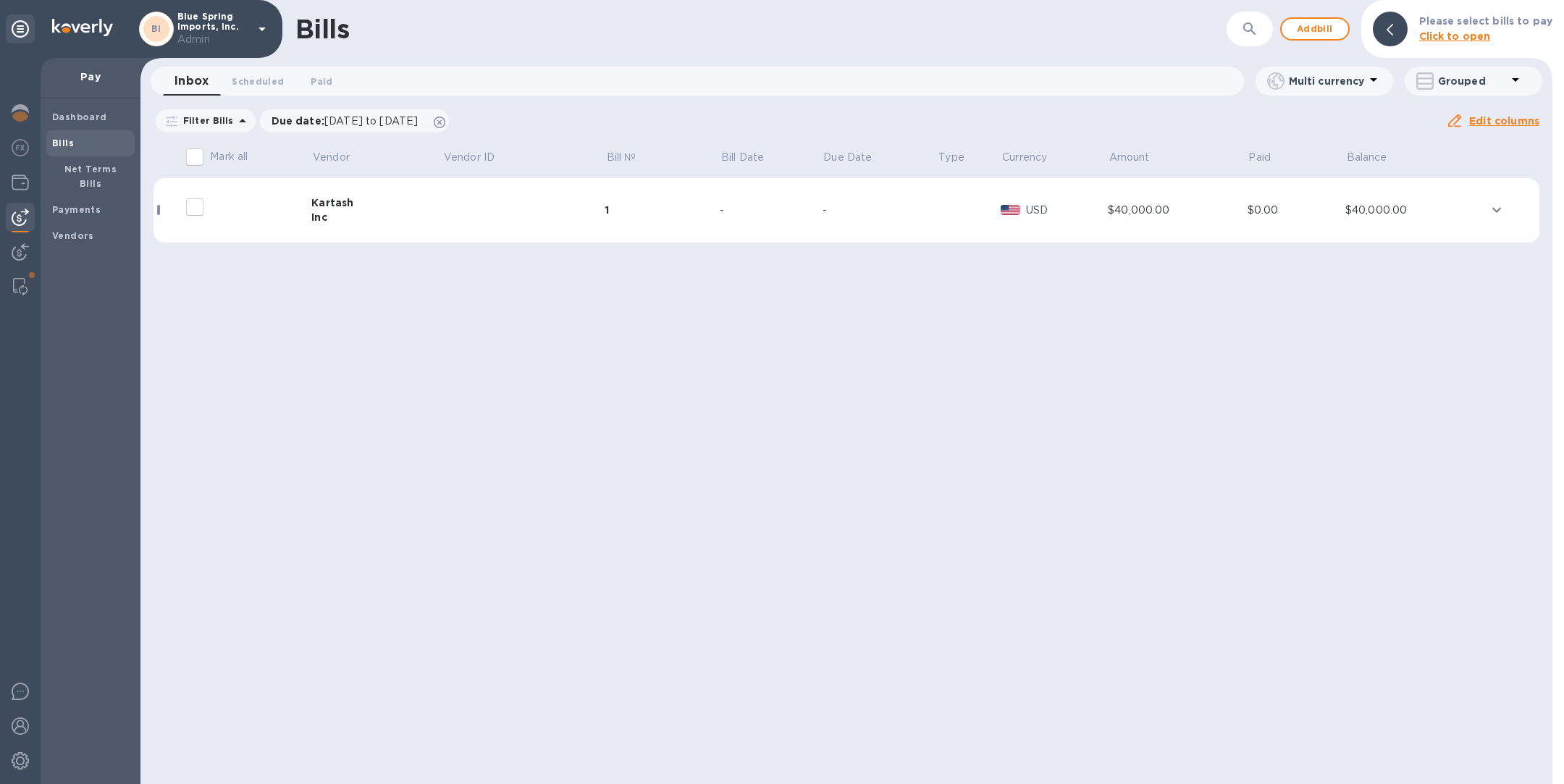
click at [600, 214] on td at bounding box center [523, 210] width 163 height 65
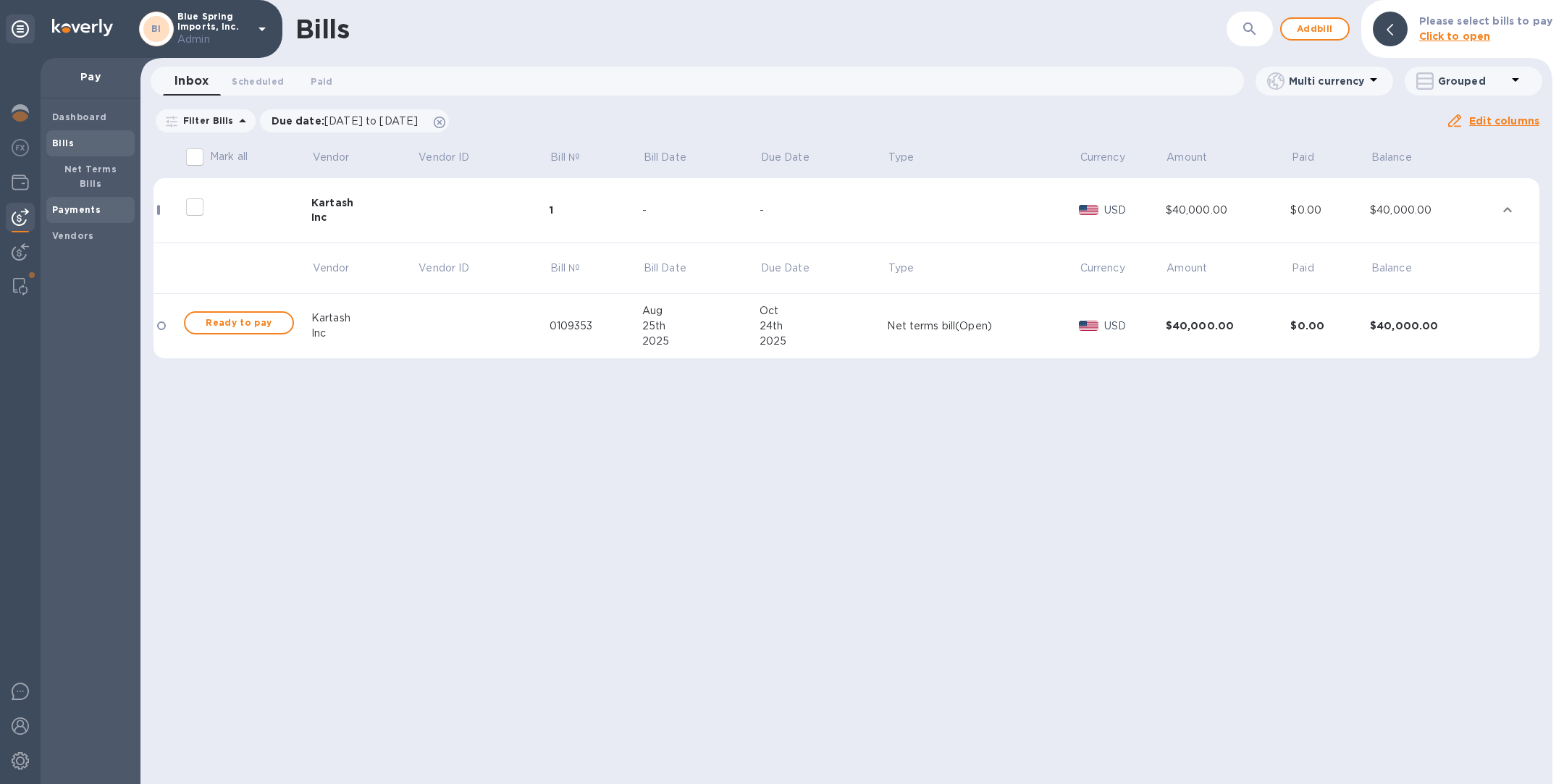
click at [80, 204] on b "Payments" at bounding box center [77, 209] width 48 height 11
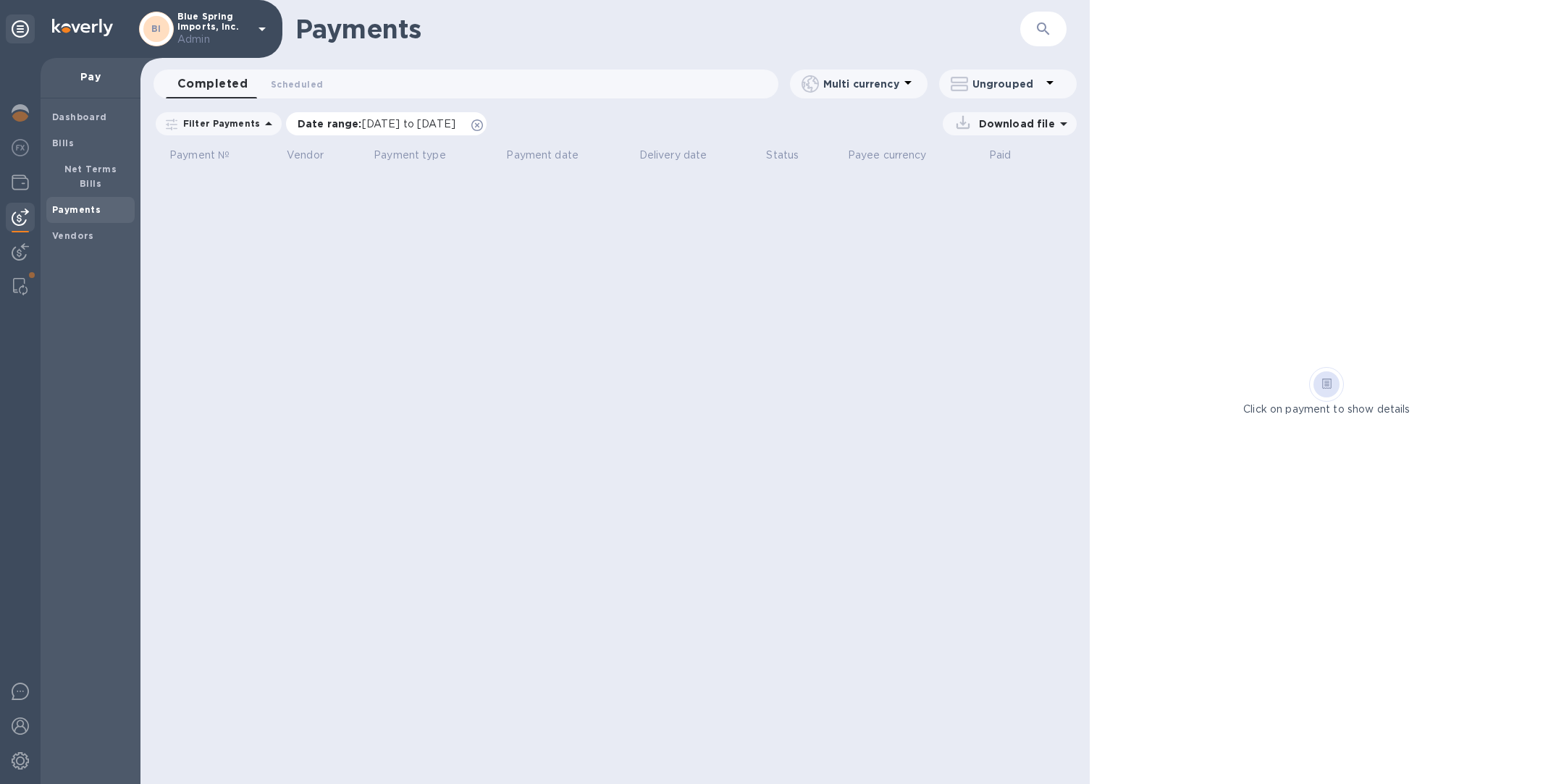
click at [483, 123] on icon at bounding box center [477, 125] width 12 height 12
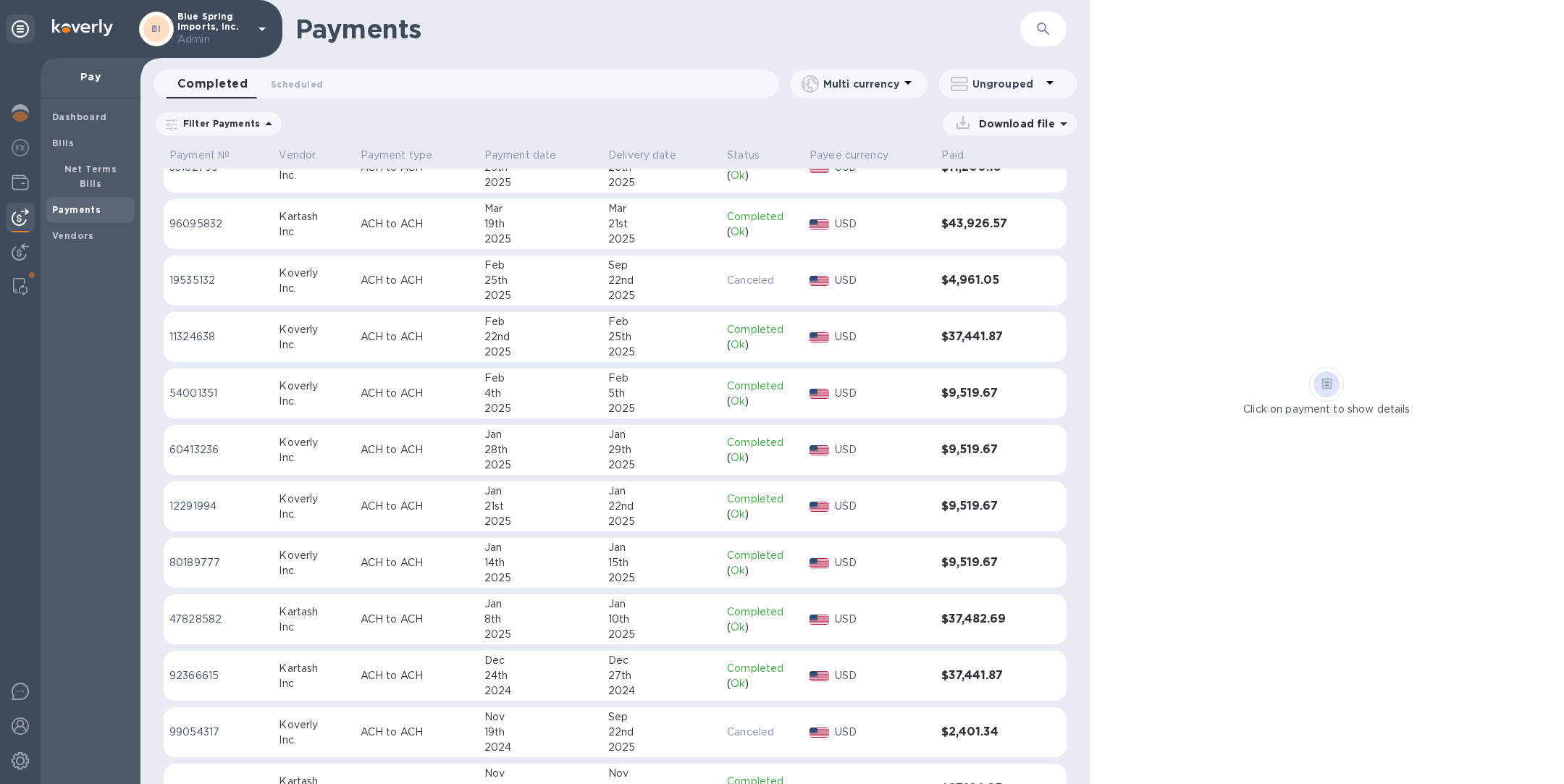
scroll to position [465, 0]
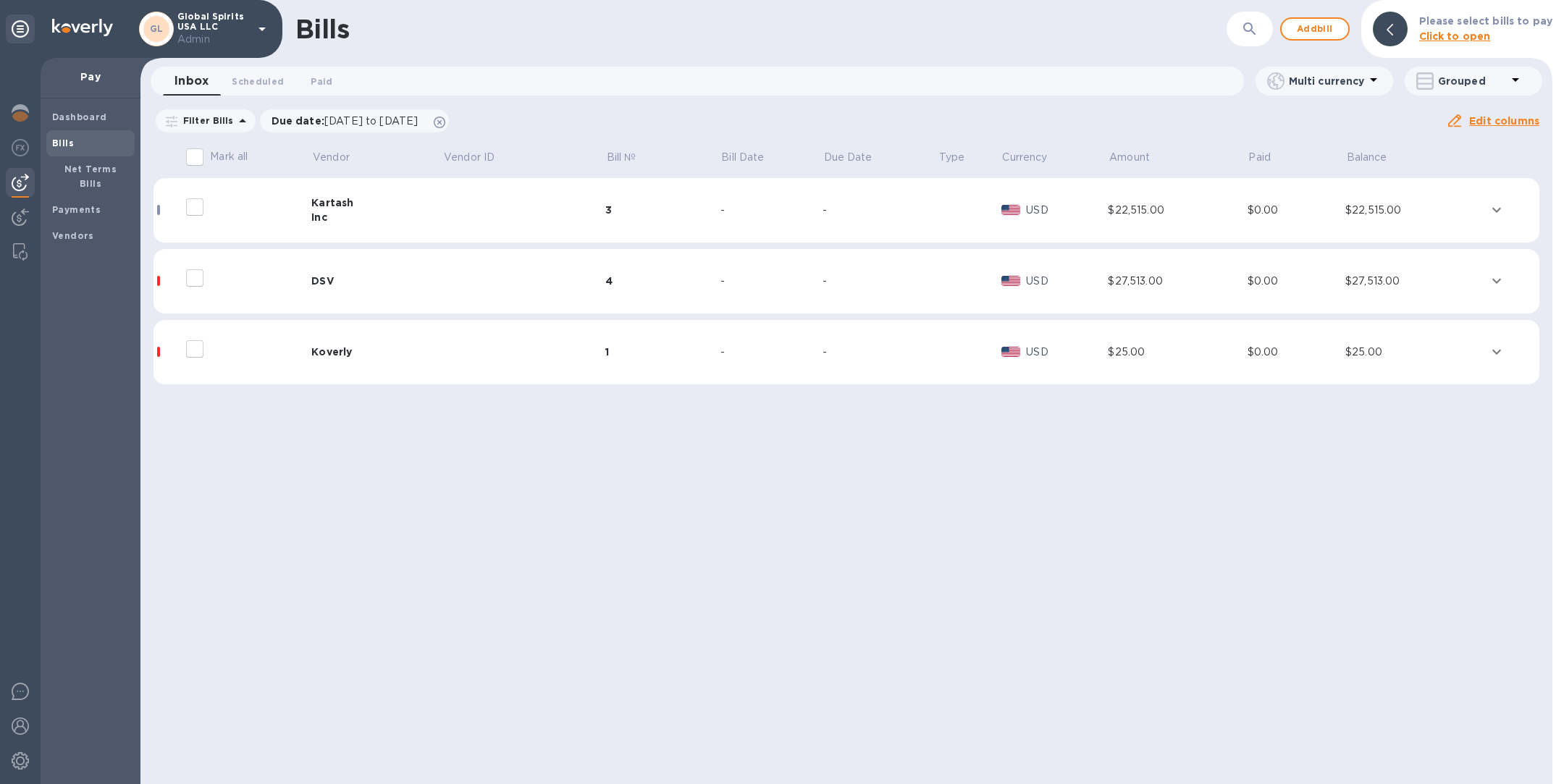
click at [518, 205] on td at bounding box center [523, 210] width 163 height 65
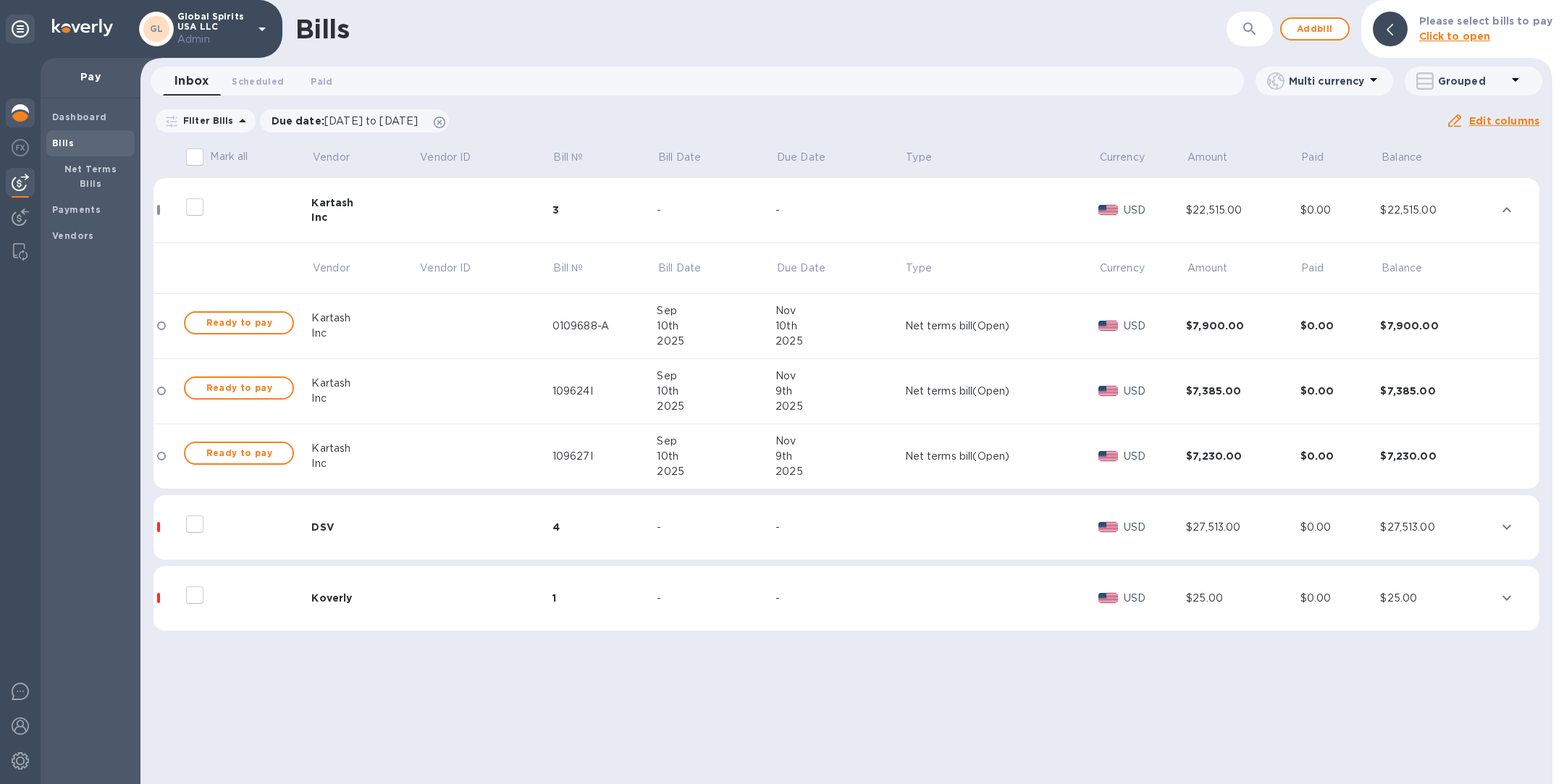
click at [17, 111] on img at bounding box center [20, 113] width 18 height 18
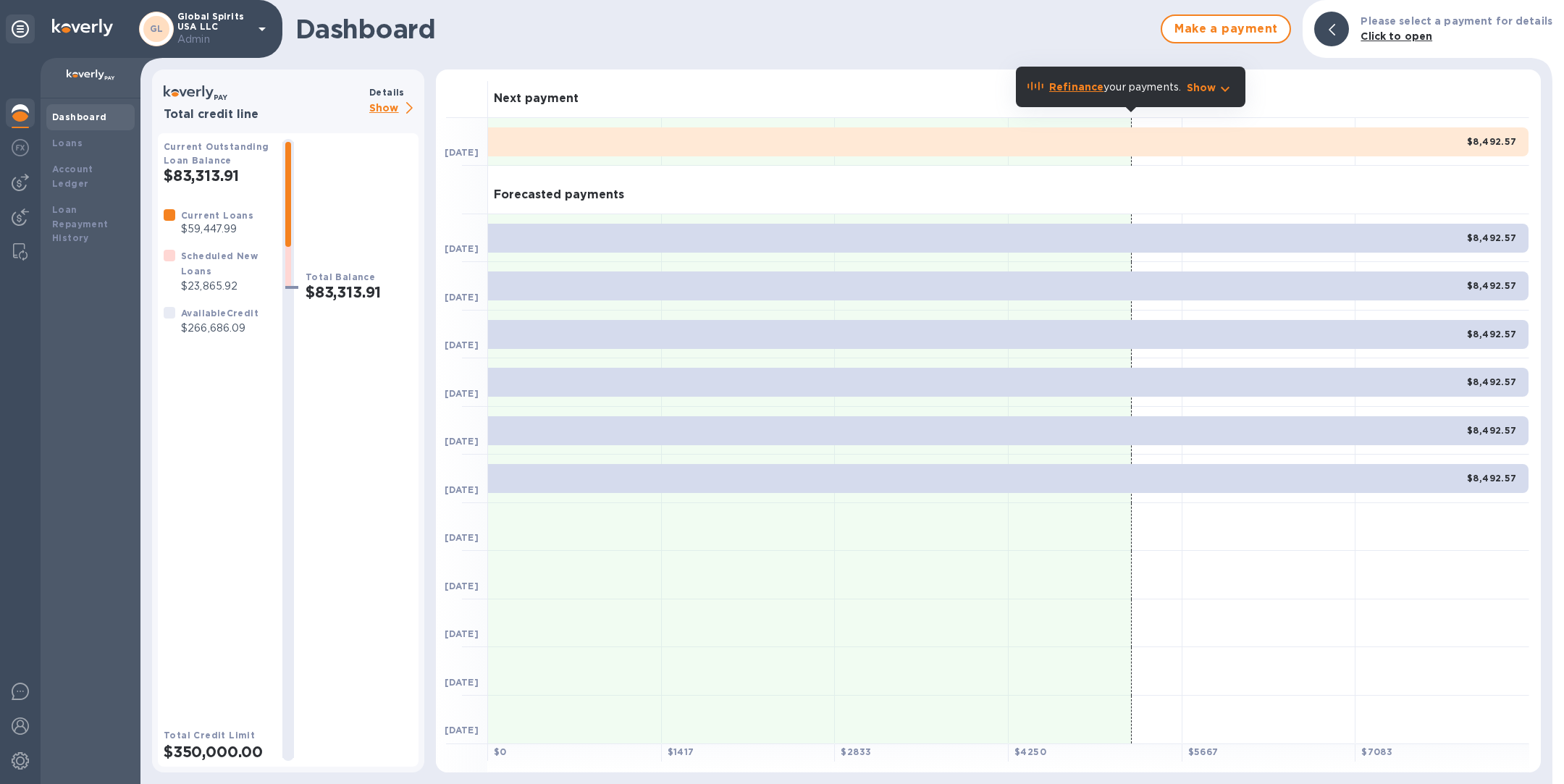
click at [390, 107] on p "Show" at bounding box center [393, 109] width 49 height 18
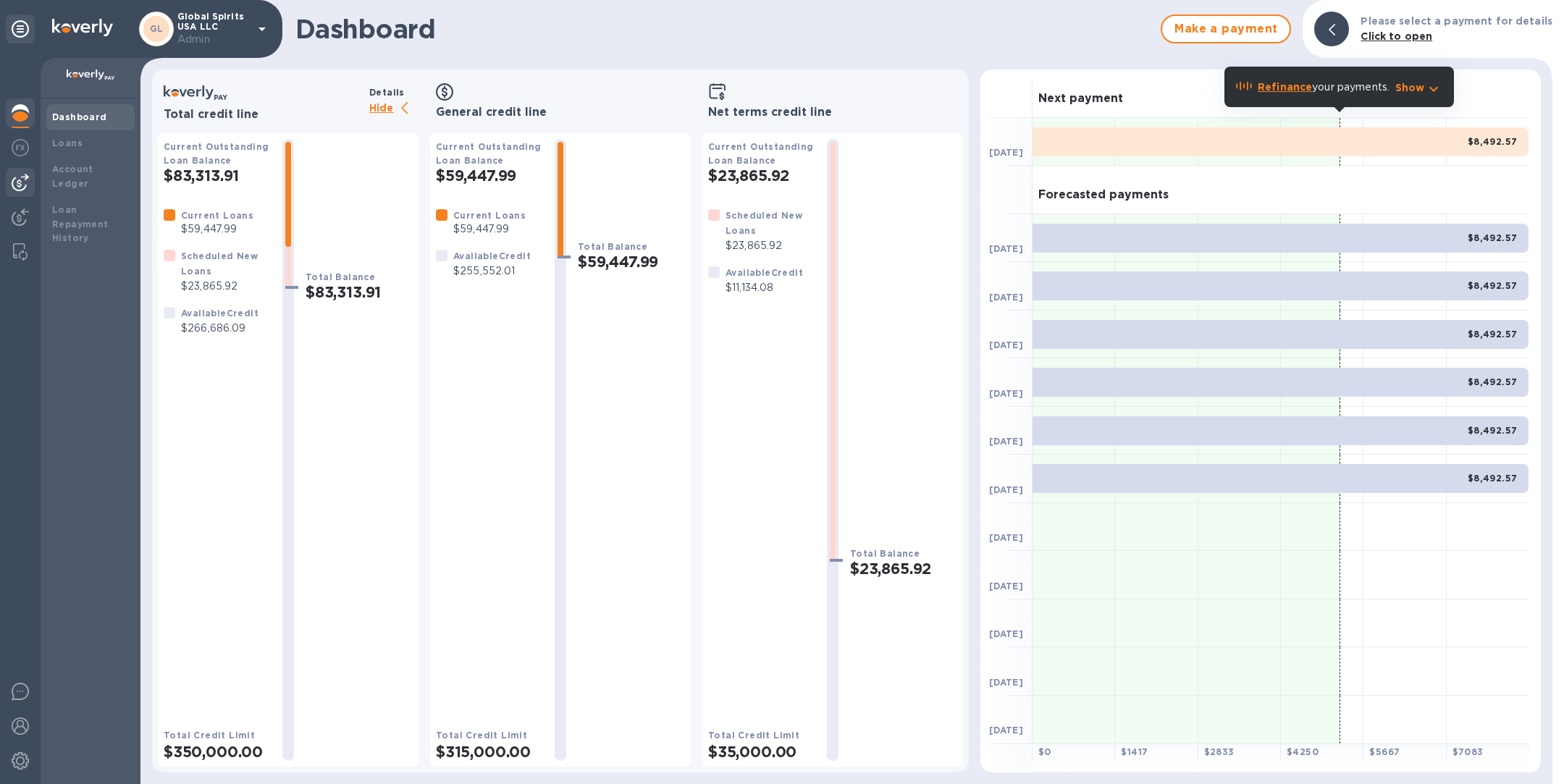
click at [18, 185] on img at bounding box center [20, 182] width 18 height 18
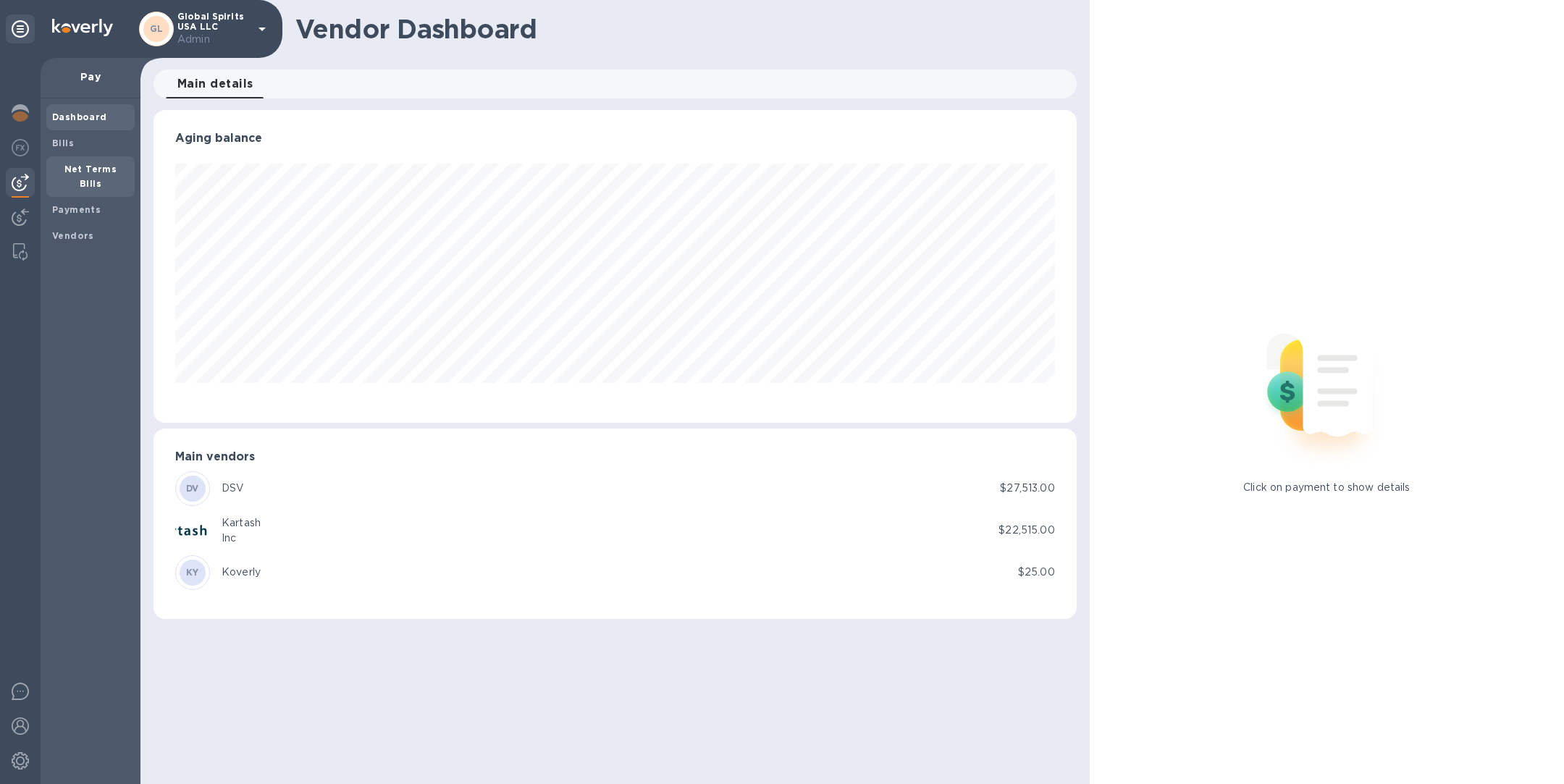
scroll to position [312, 922]
click at [80, 143] on span "Bills" at bounding box center [91, 143] width 77 height 14
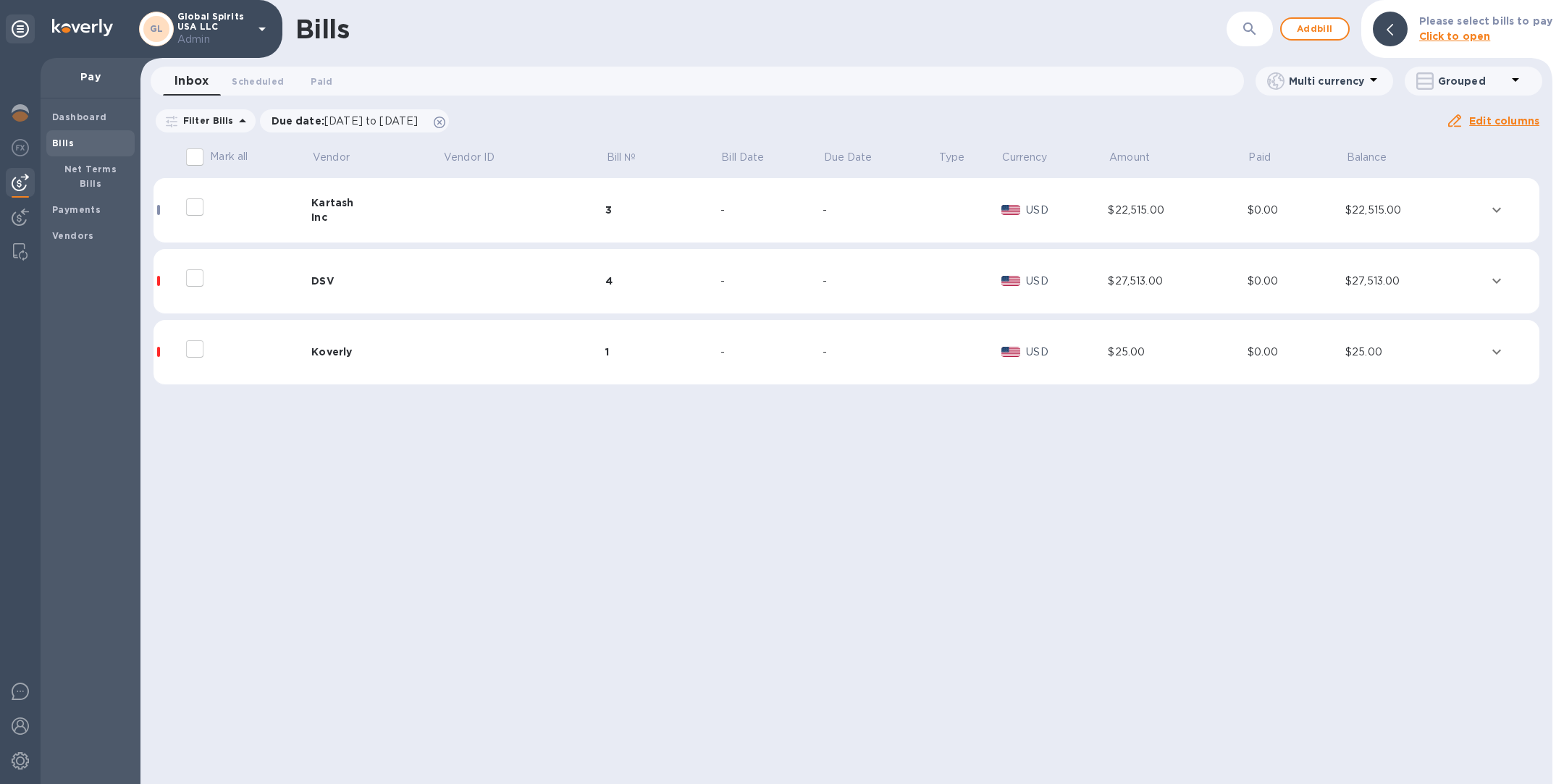
click at [422, 207] on div "Kartash" at bounding box center [377, 203] width 131 height 14
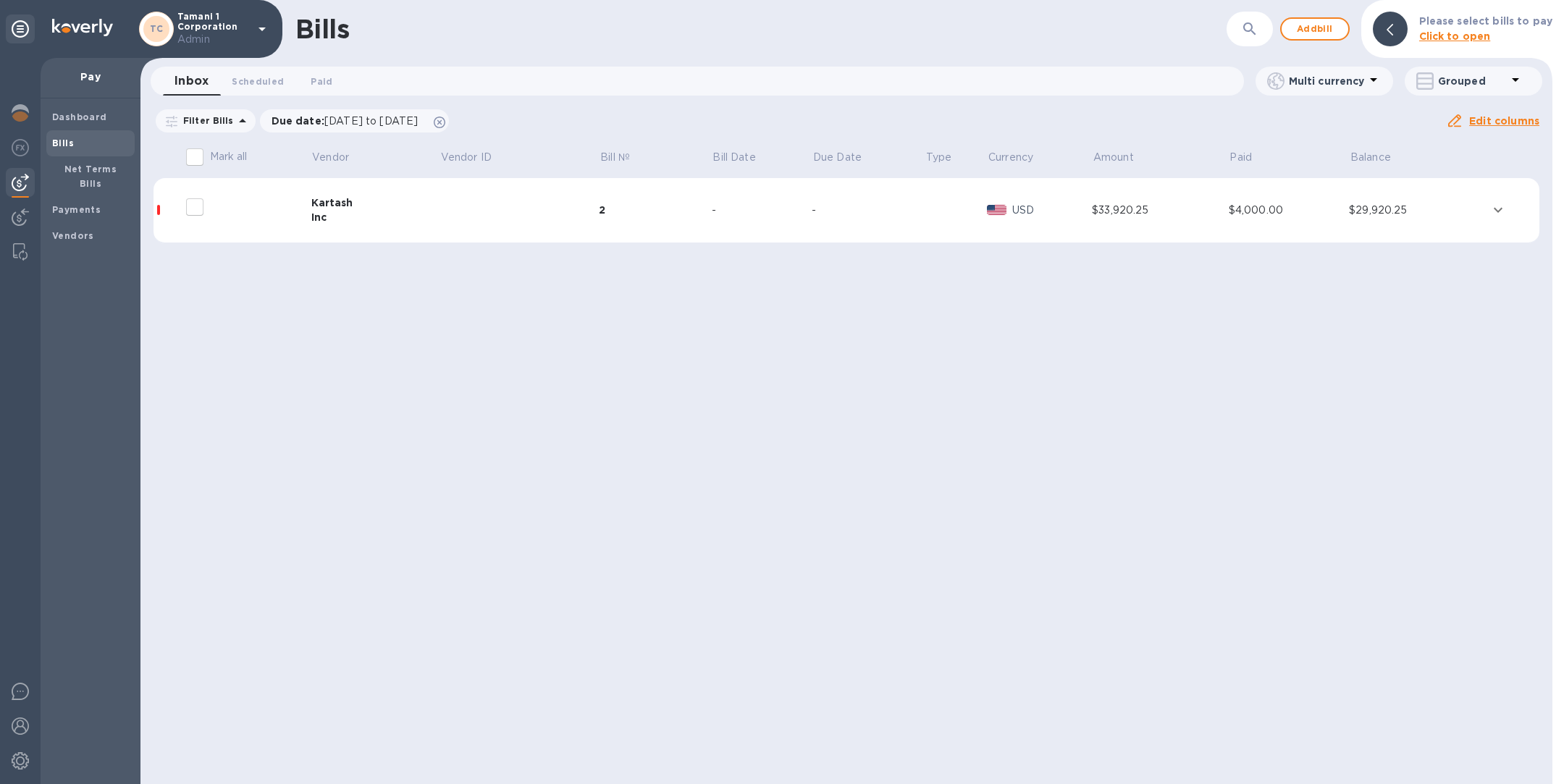
click at [409, 205] on div "Kartash" at bounding box center [376, 203] width 128 height 14
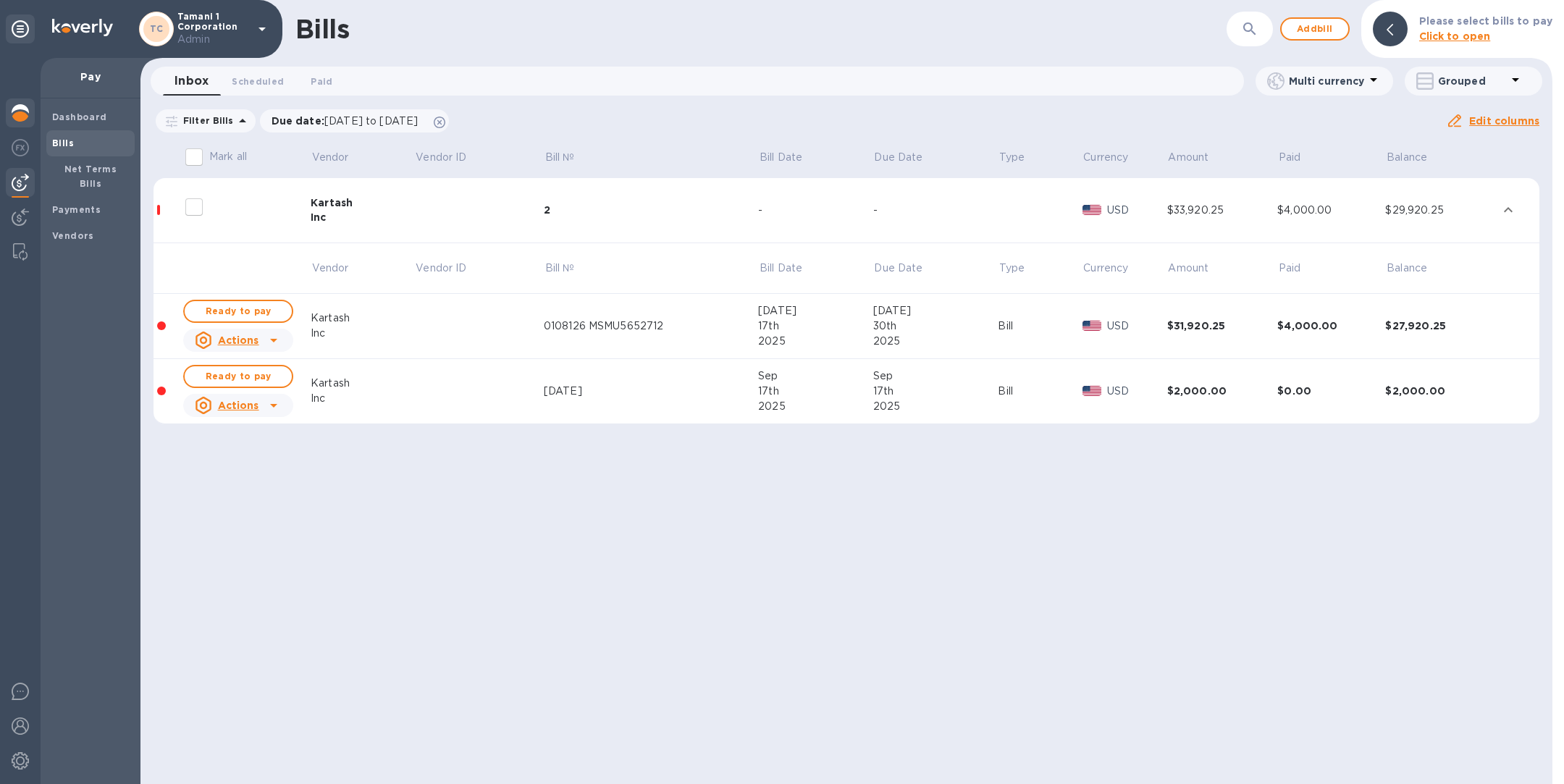
click at [17, 111] on img at bounding box center [20, 113] width 18 height 18
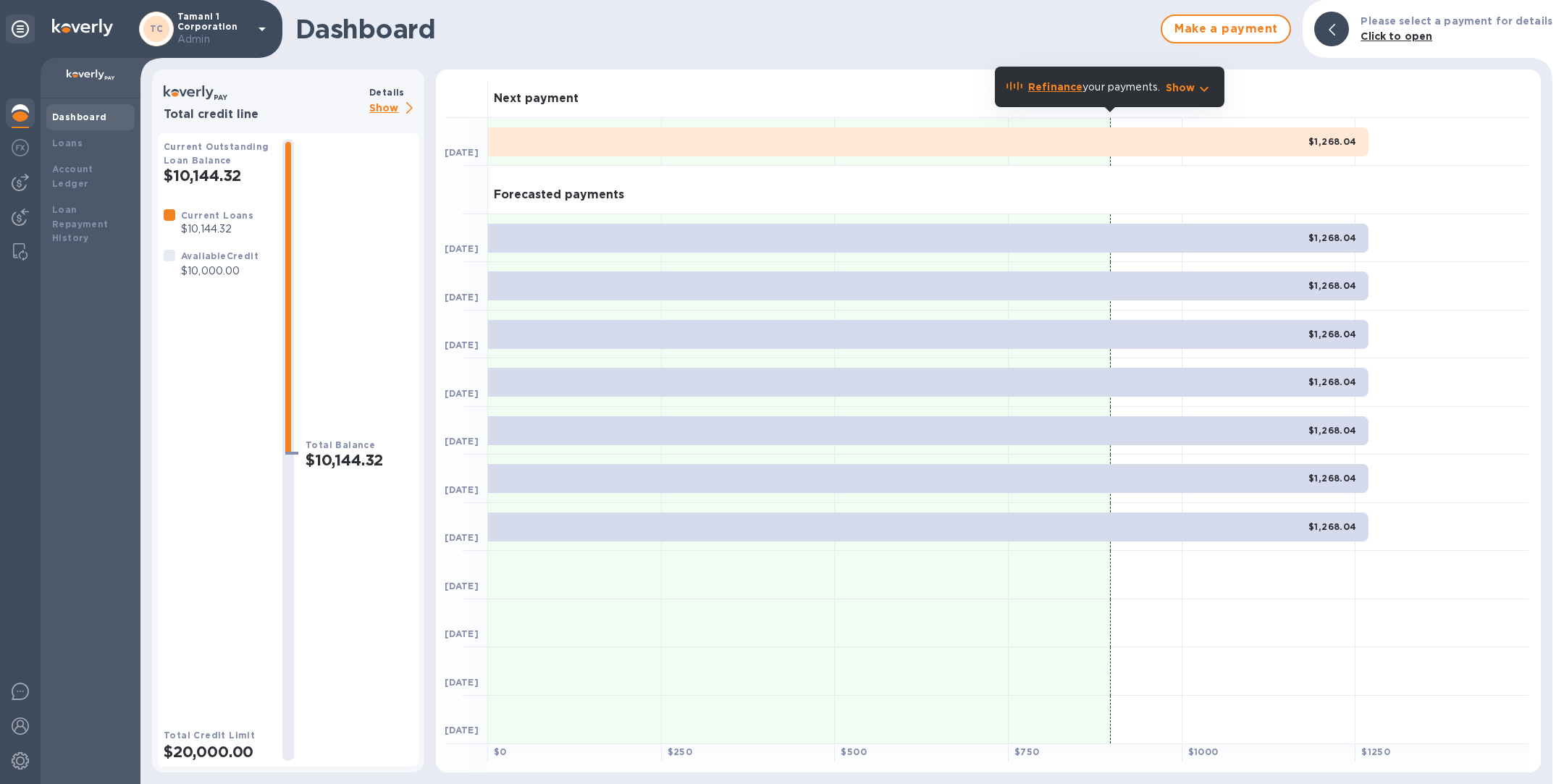
click at [384, 103] on p "Show" at bounding box center [393, 109] width 49 height 18
